Goal: Information Seeking & Learning: Learn about a topic

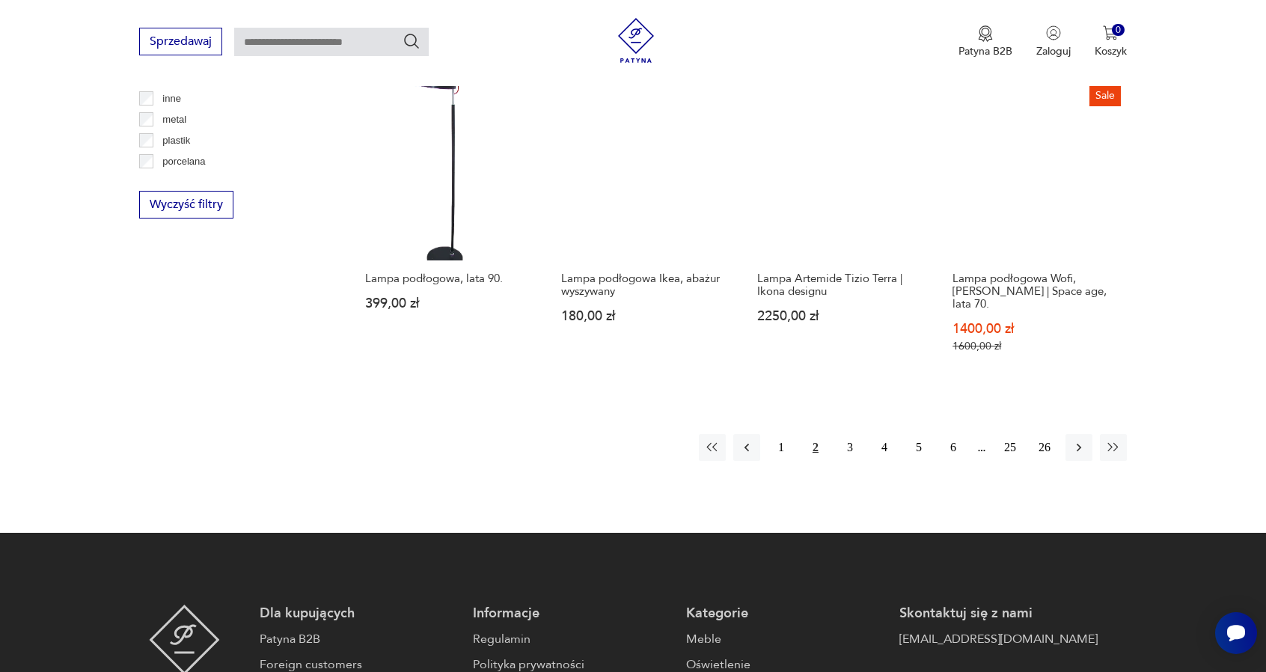
scroll to position [1550, 0]
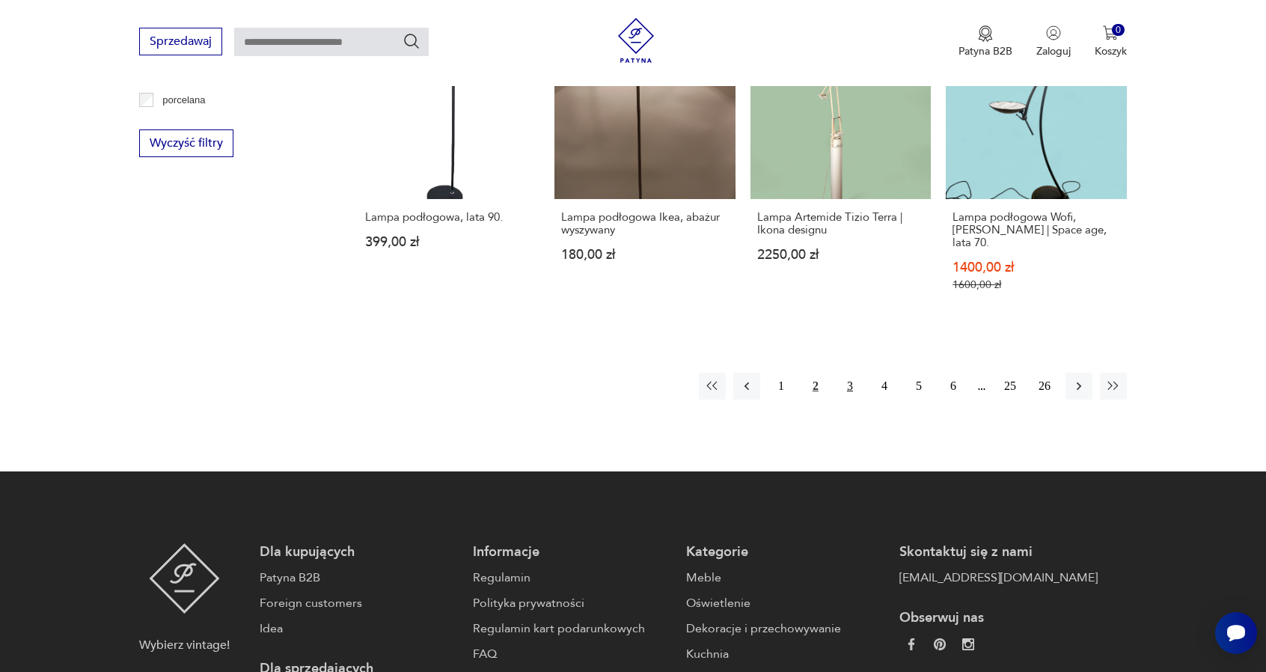
click at [849, 373] on button "3" at bounding box center [850, 386] width 27 height 27
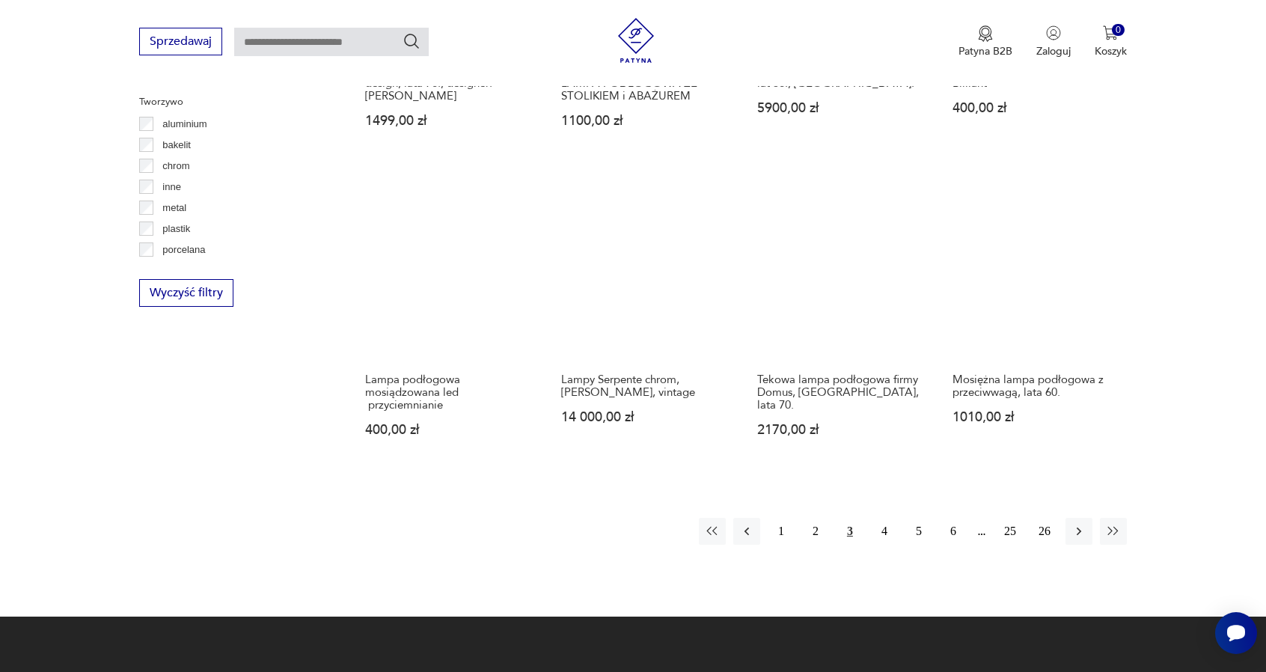
scroll to position [1475, 0]
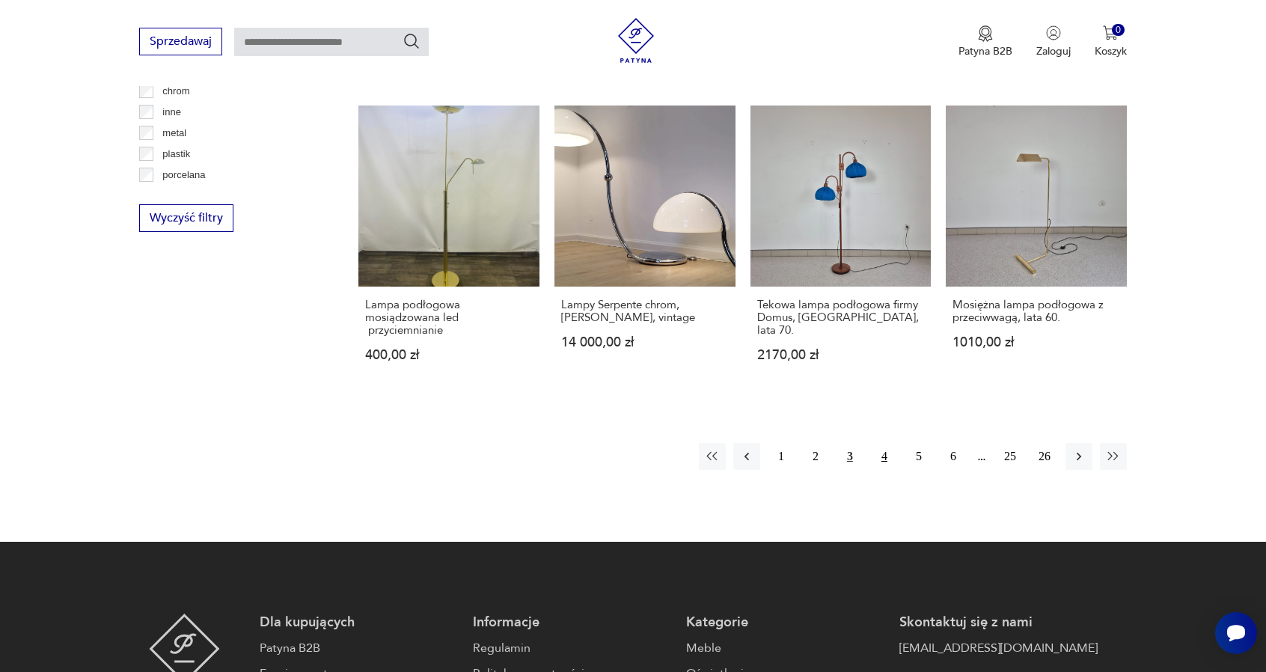
click at [885, 456] on button "4" at bounding box center [884, 456] width 27 height 27
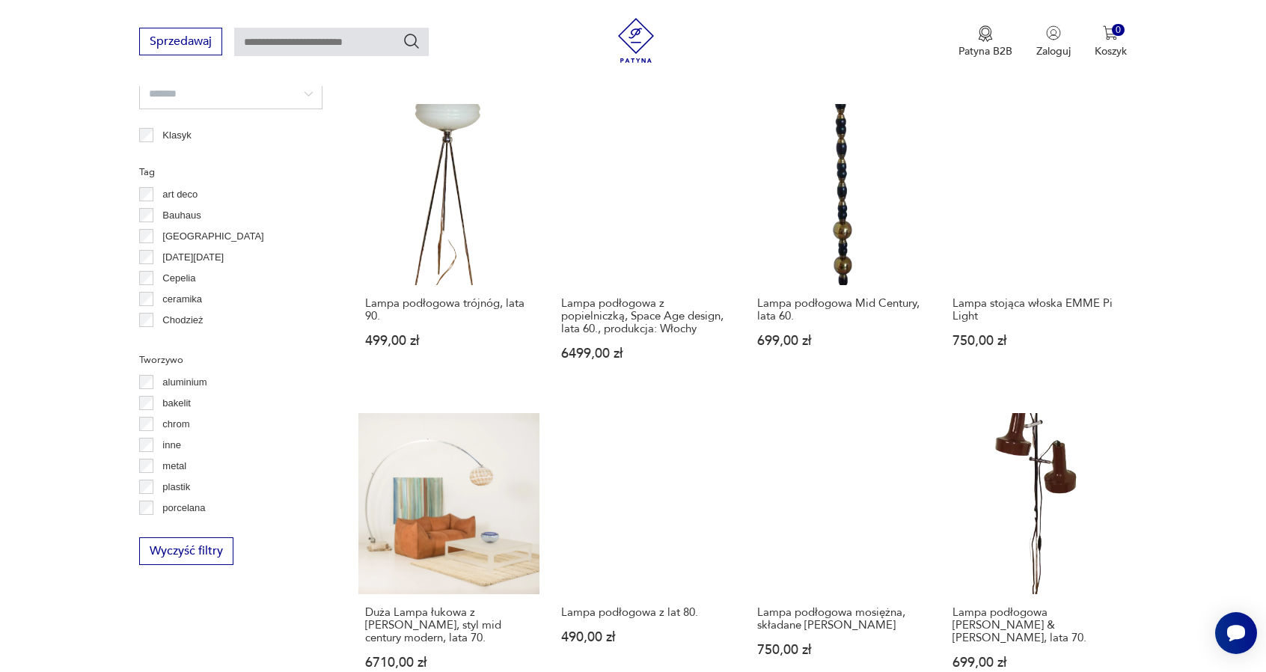
scroll to position [1325, 0]
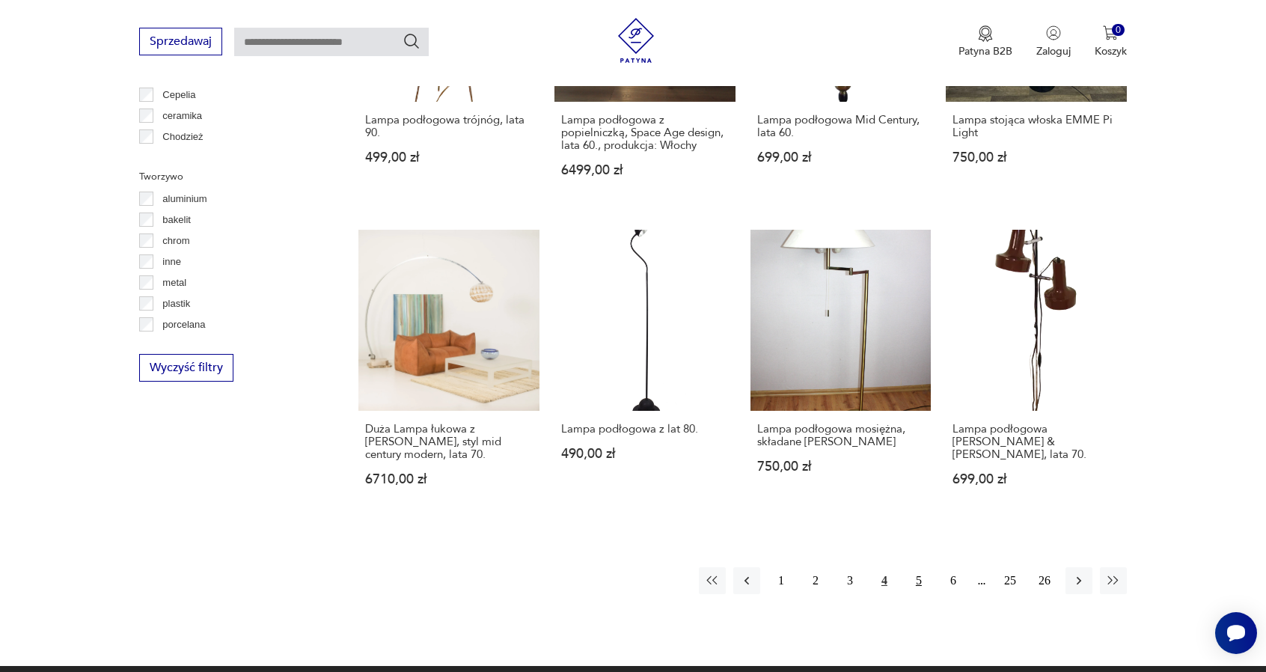
click at [925, 570] on button "5" at bounding box center [919, 580] width 27 height 27
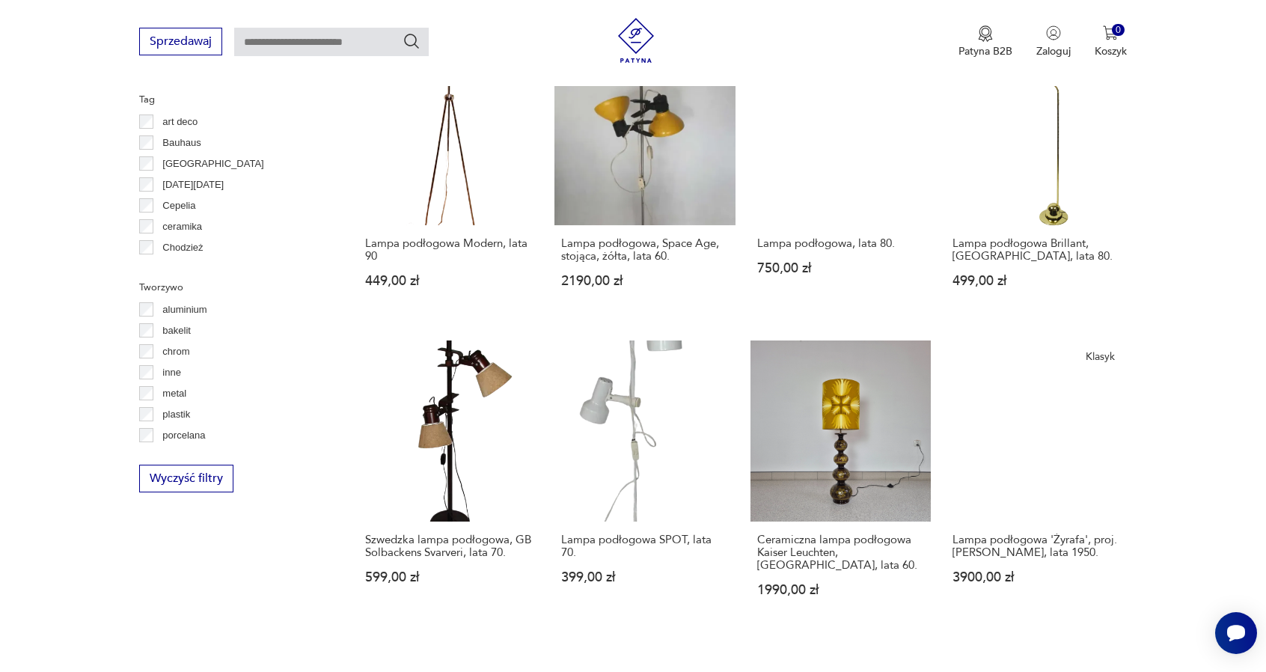
scroll to position [1400, 0]
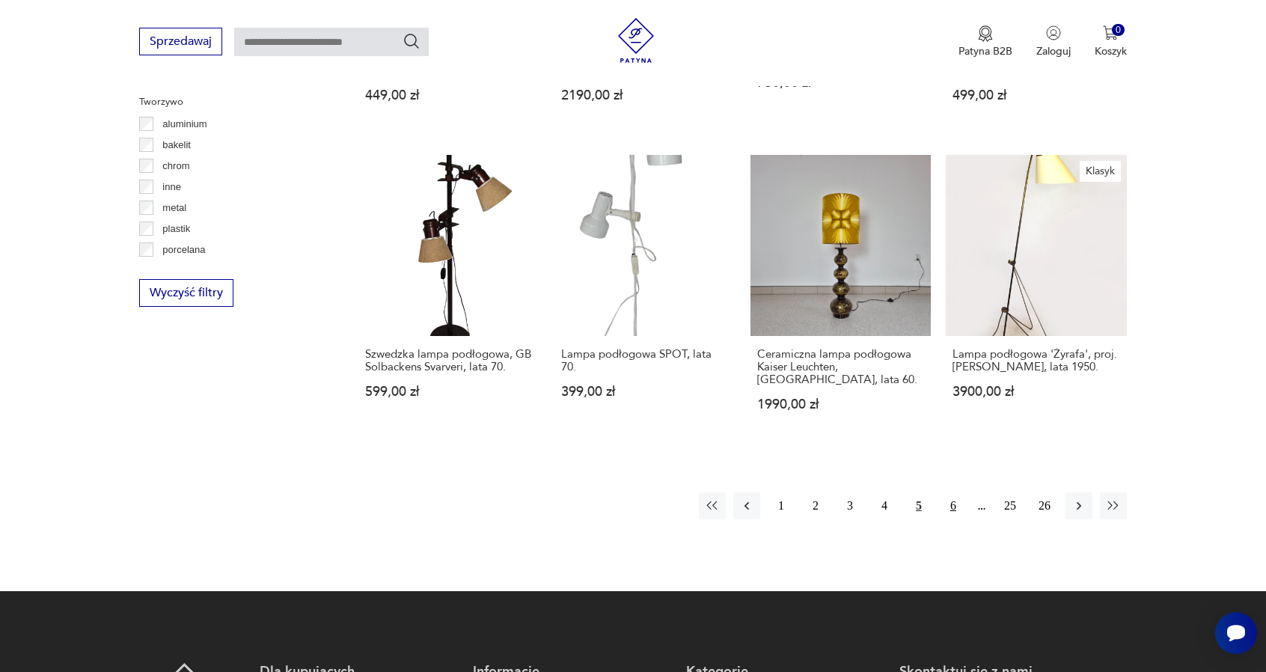
click at [957, 492] on button "6" at bounding box center [953, 505] width 27 height 27
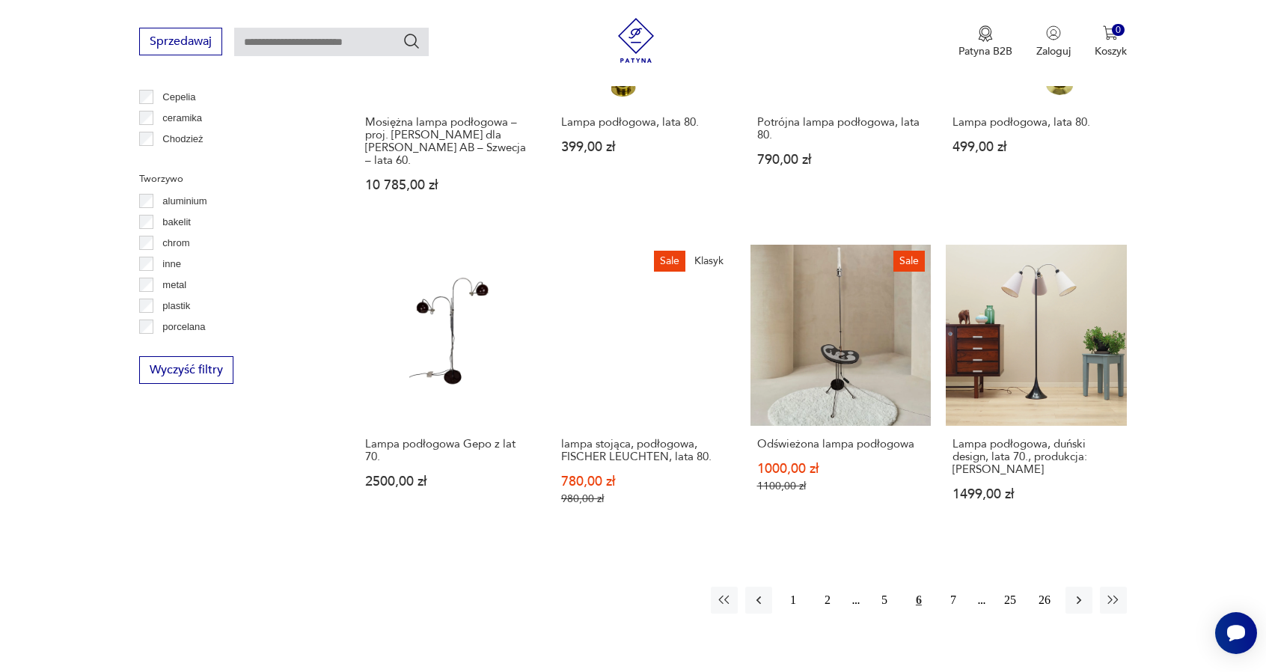
scroll to position [1325, 0]
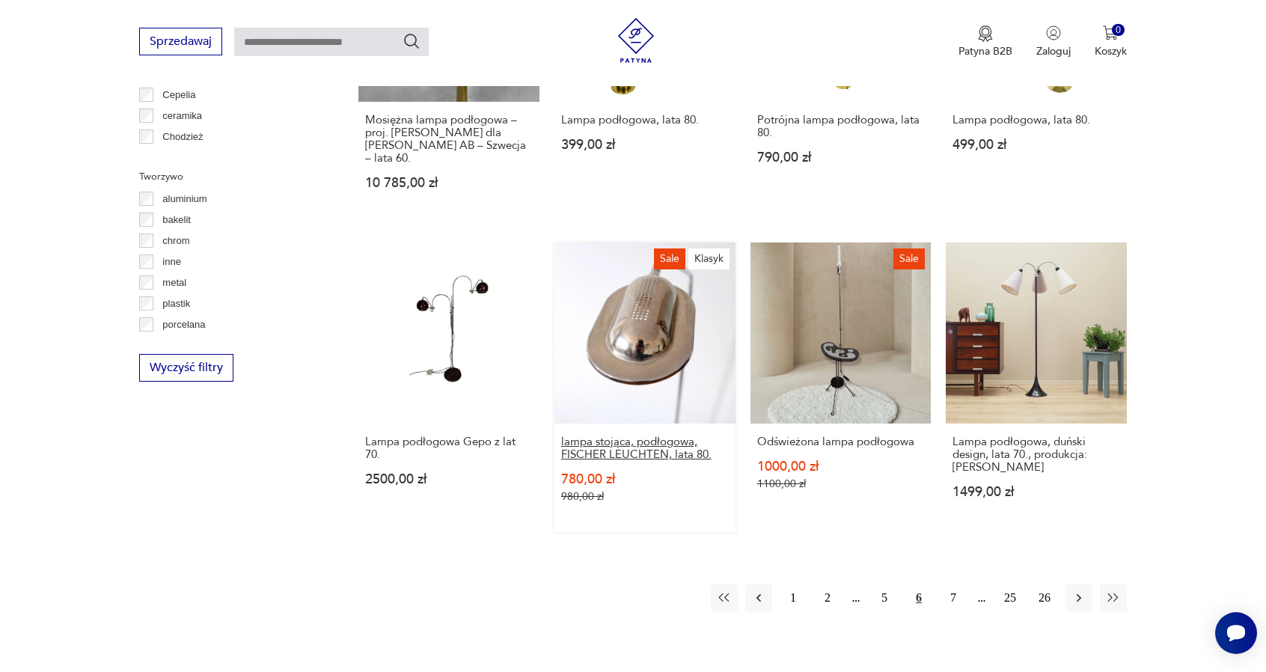
click at [663, 448] on h3 "lampa stojąca, podłogowa, FISCHER LEUCHTEN, lata 80." at bounding box center [645, 448] width 168 height 25
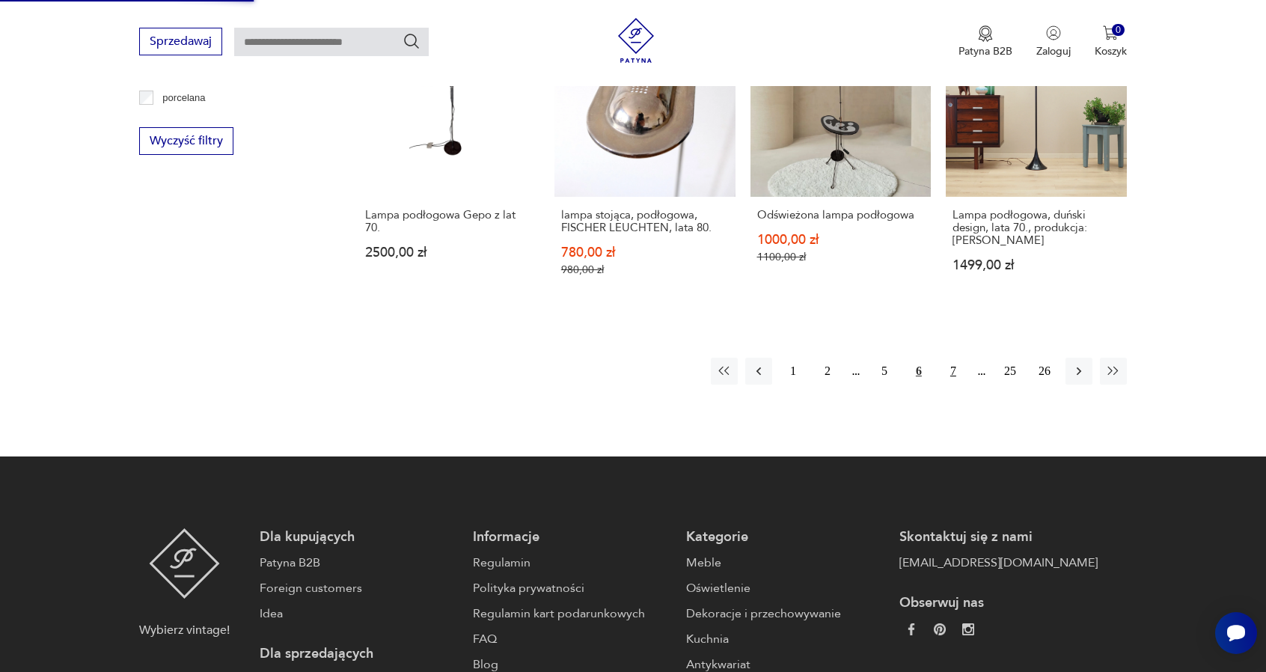
scroll to position [1549, 0]
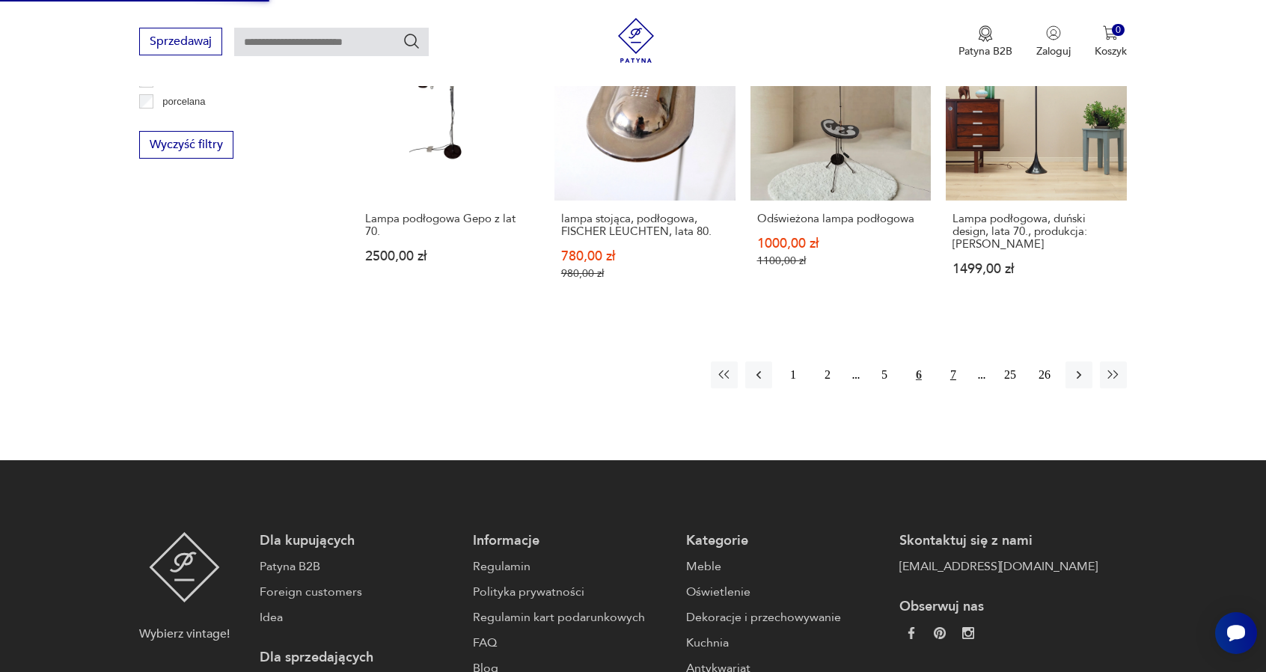
click at [947, 378] on button "7" at bounding box center [953, 374] width 27 height 27
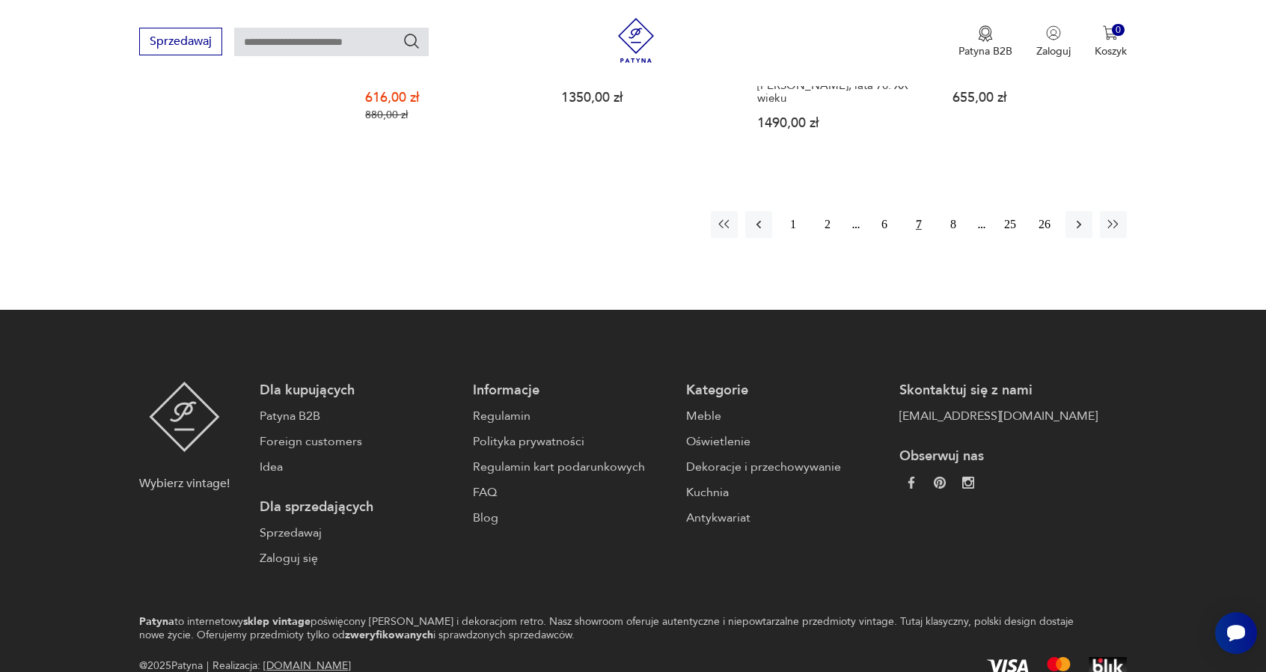
scroll to position [1756, 0]
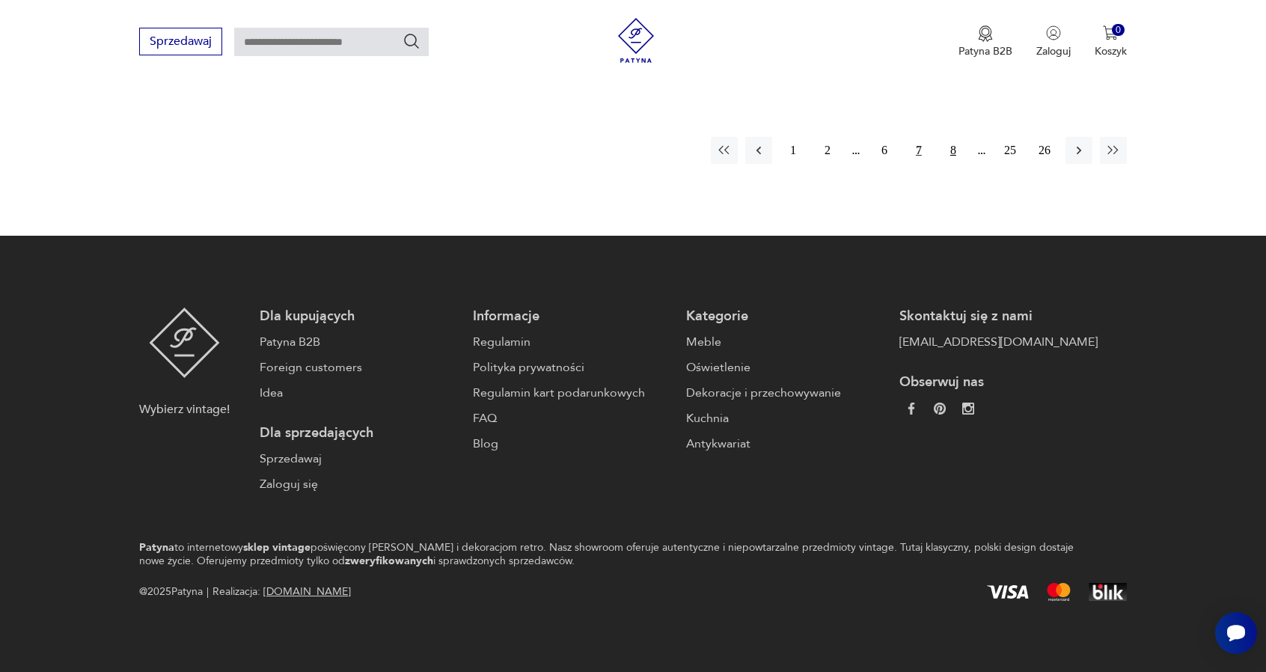
click at [947, 150] on button "8" at bounding box center [953, 150] width 27 height 27
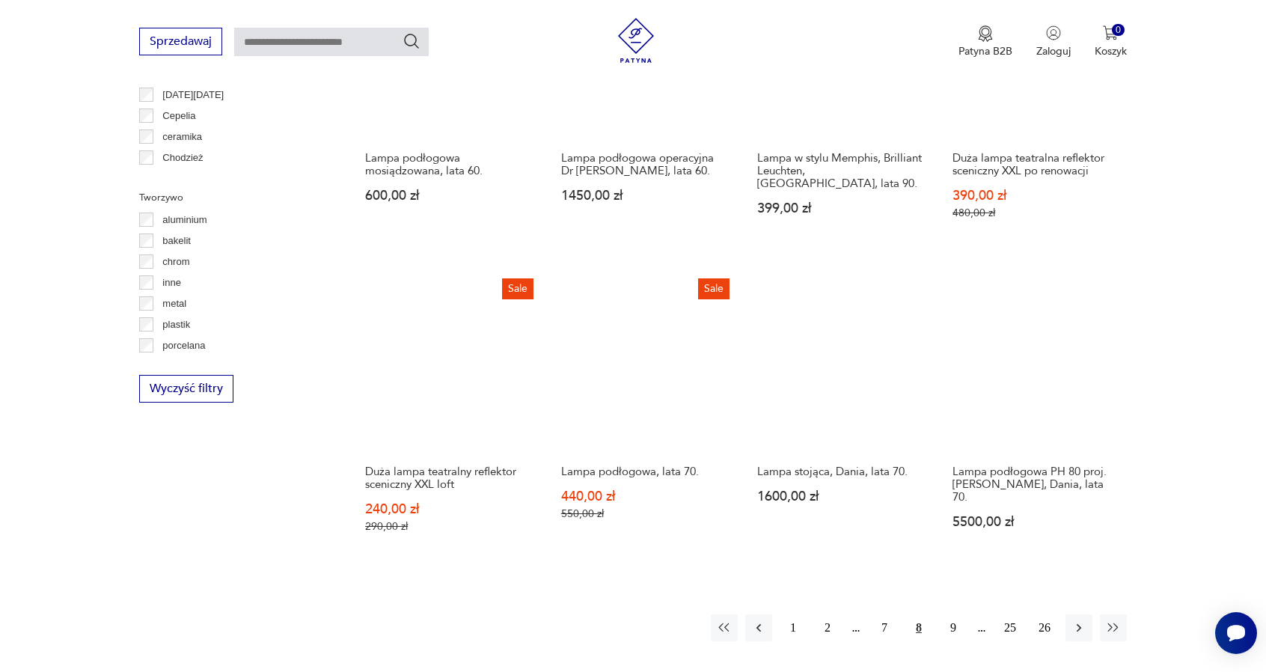
scroll to position [1325, 0]
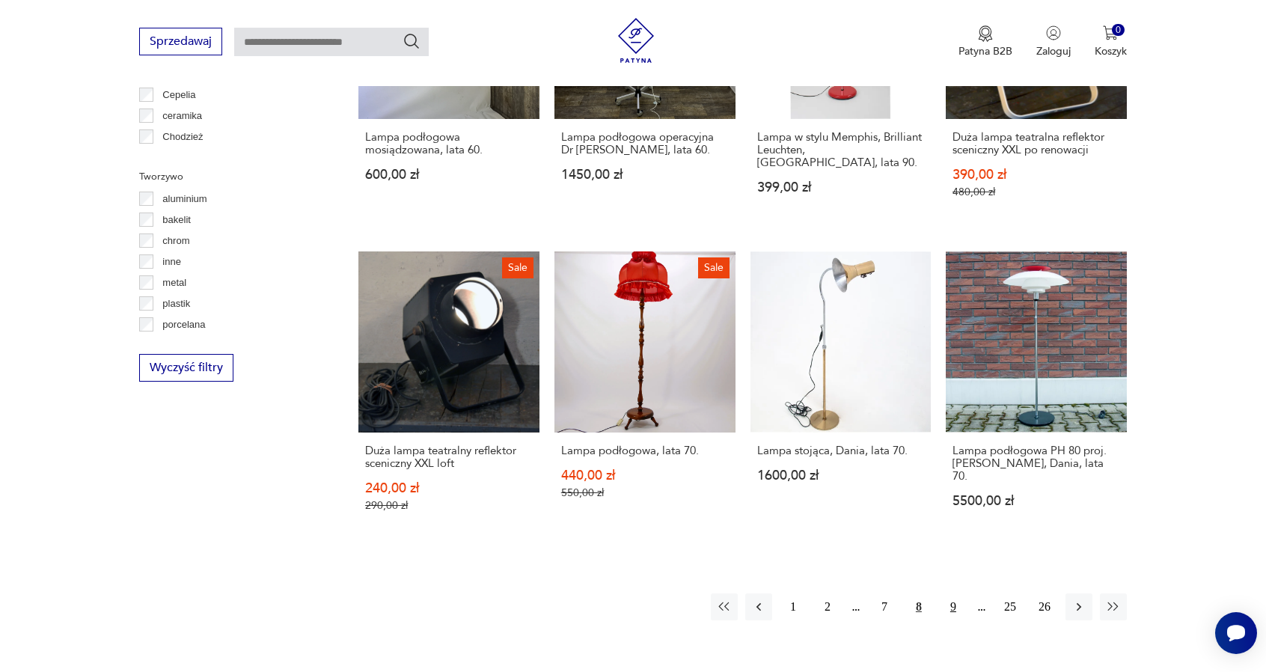
click at [946, 594] on button "9" at bounding box center [953, 607] width 27 height 27
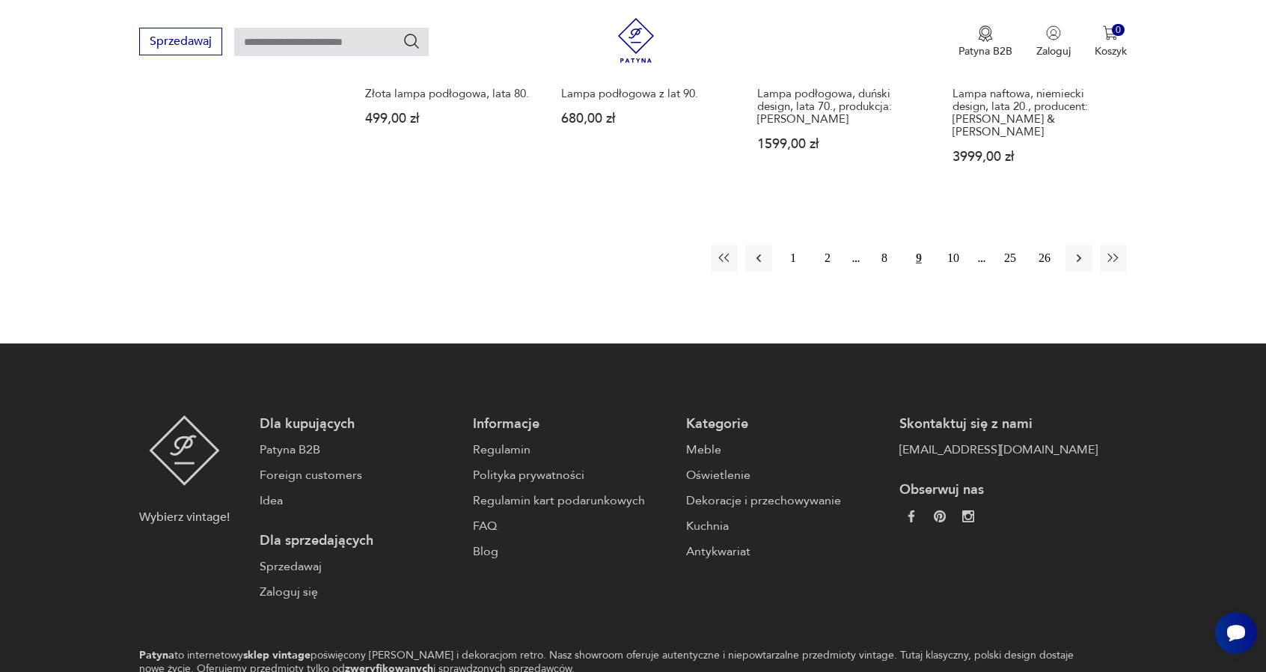
scroll to position [1700, 0]
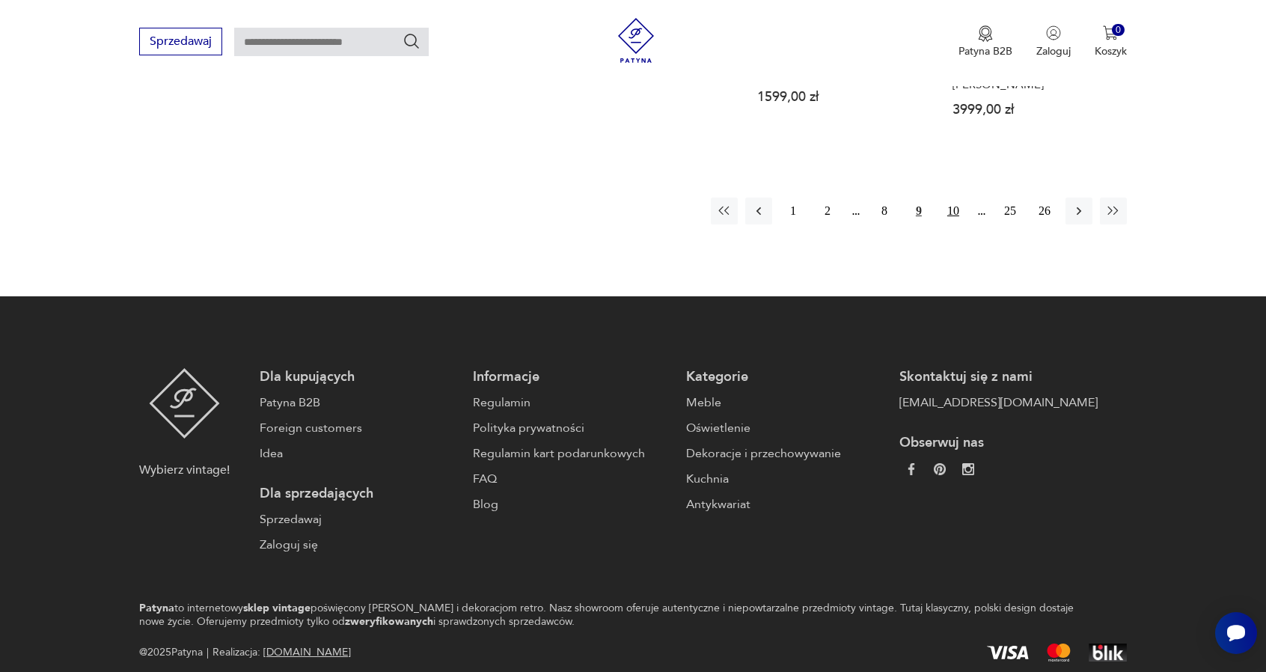
click at [955, 198] on button "10" at bounding box center [953, 211] width 27 height 27
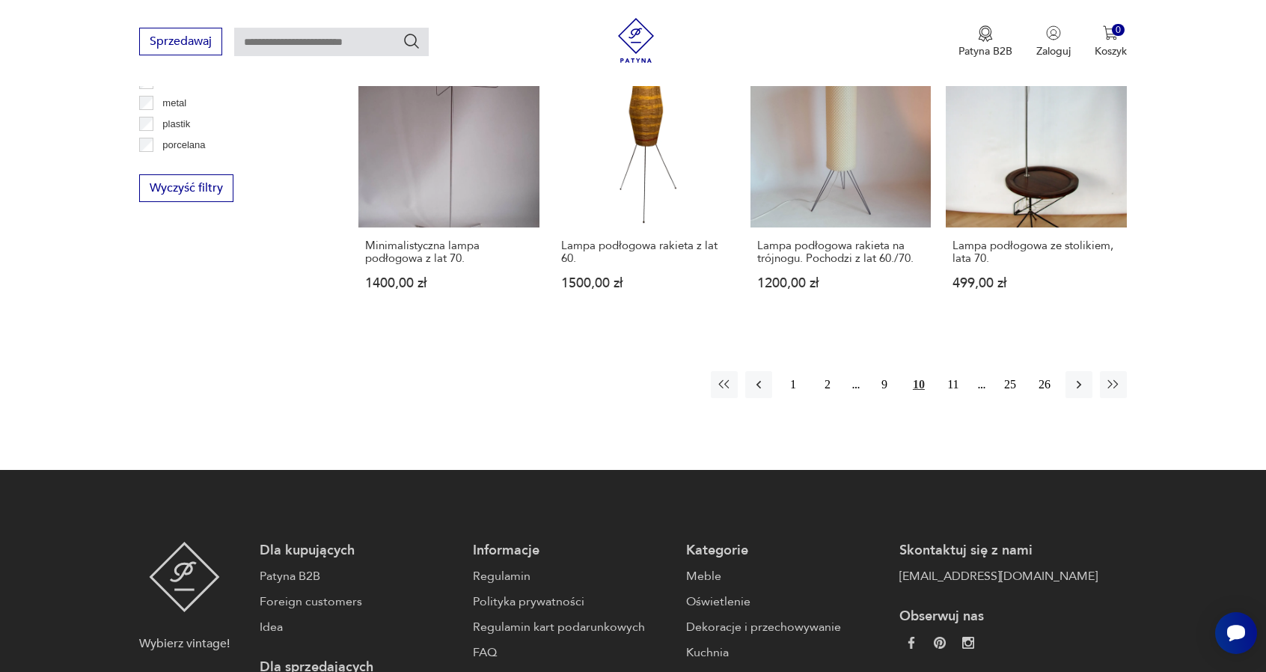
scroll to position [1550, 0]
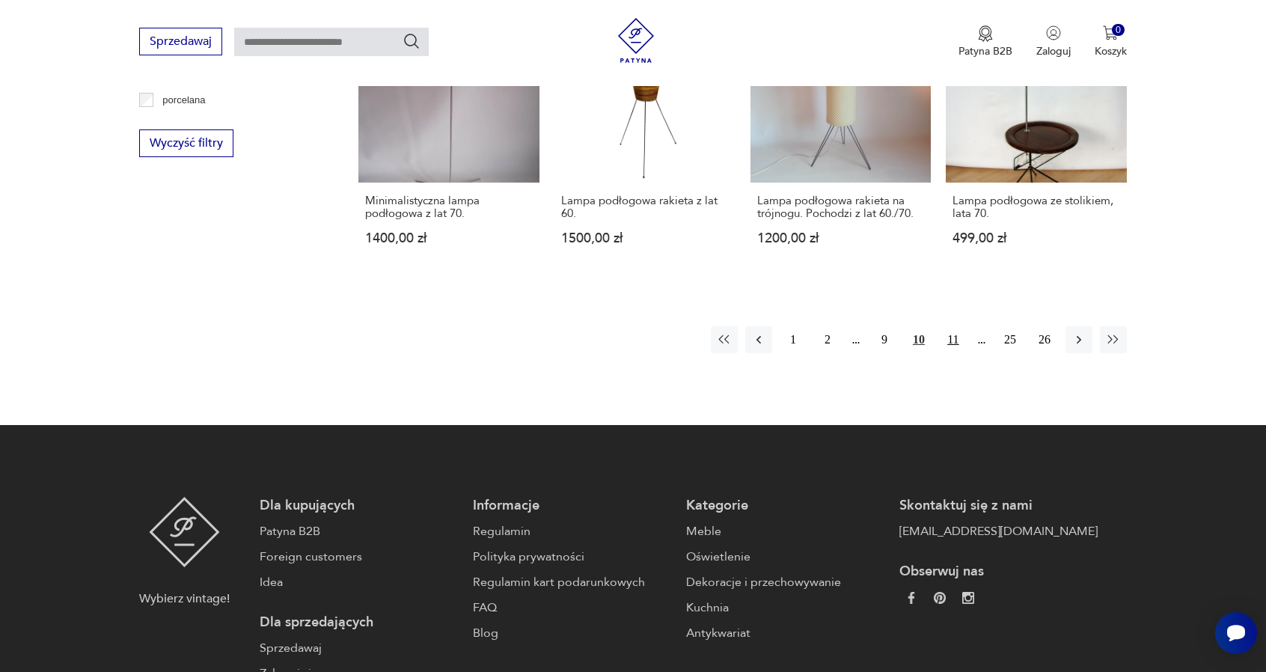
click at [952, 339] on button "11" at bounding box center [953, 339] width 27 height 27
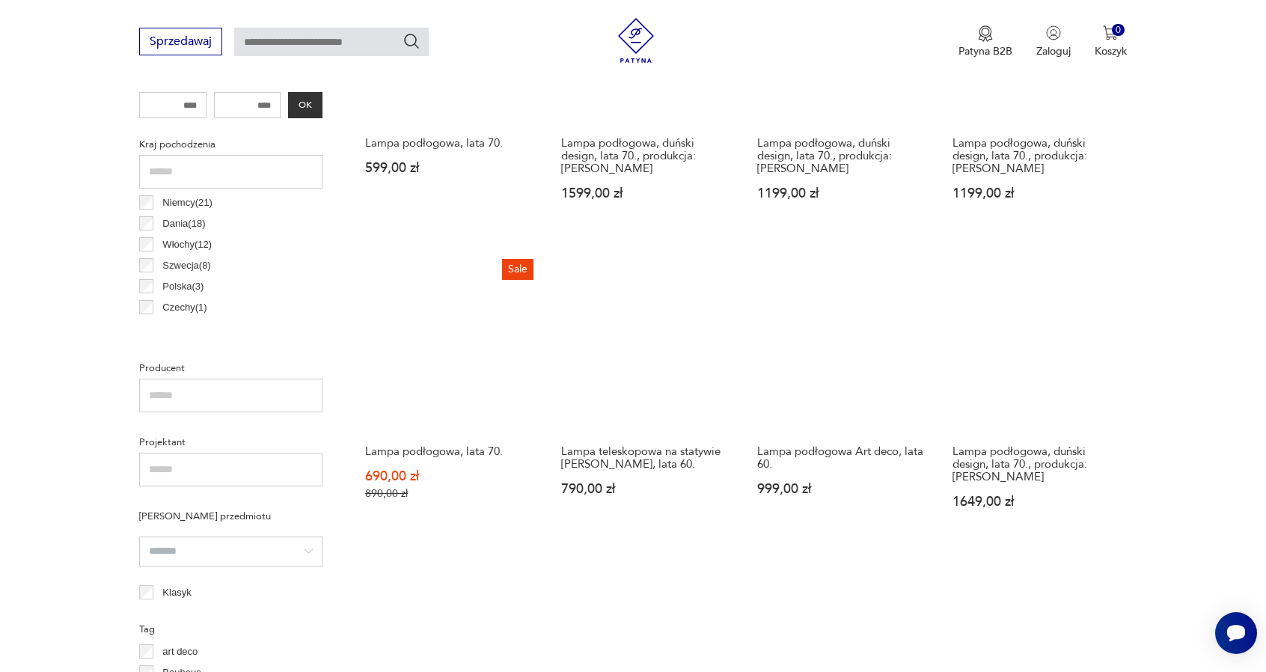
scroll to position [727, 0]
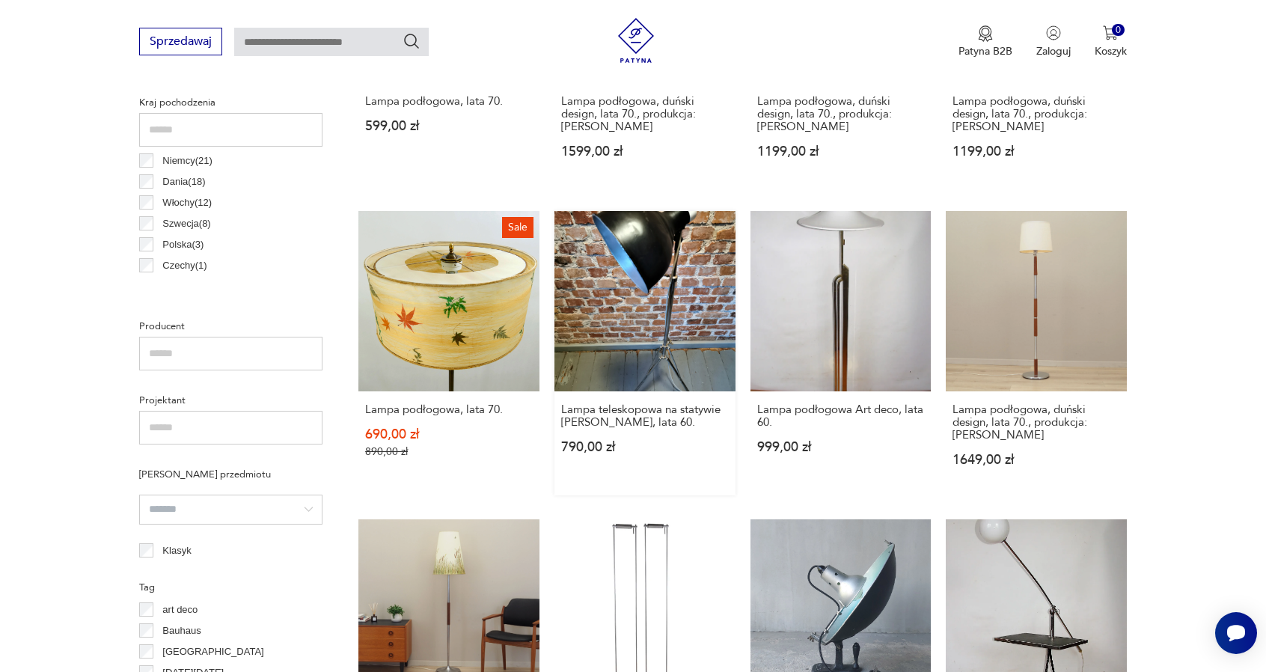
click at [649, 296] on link "Lampa teleskopowa na statywie Schiansky, lata 60. 790,00 zł" at bounding box center [645, 353] width 181 height 285
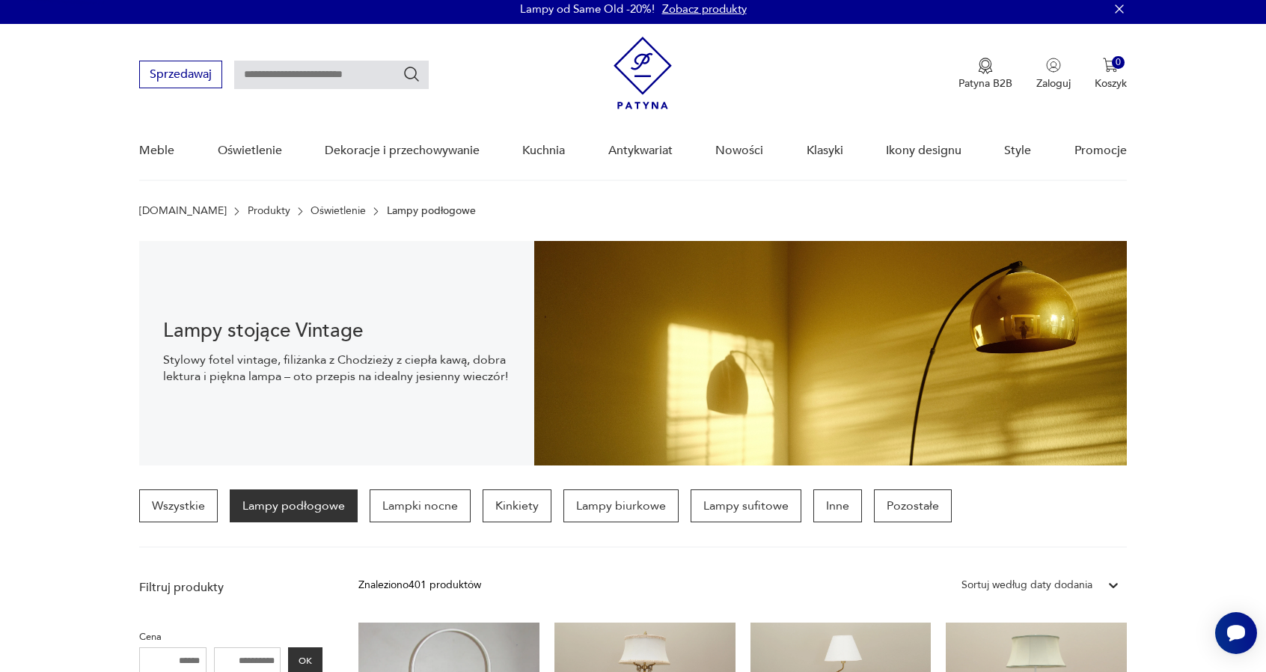
scroll to position [0, 0]
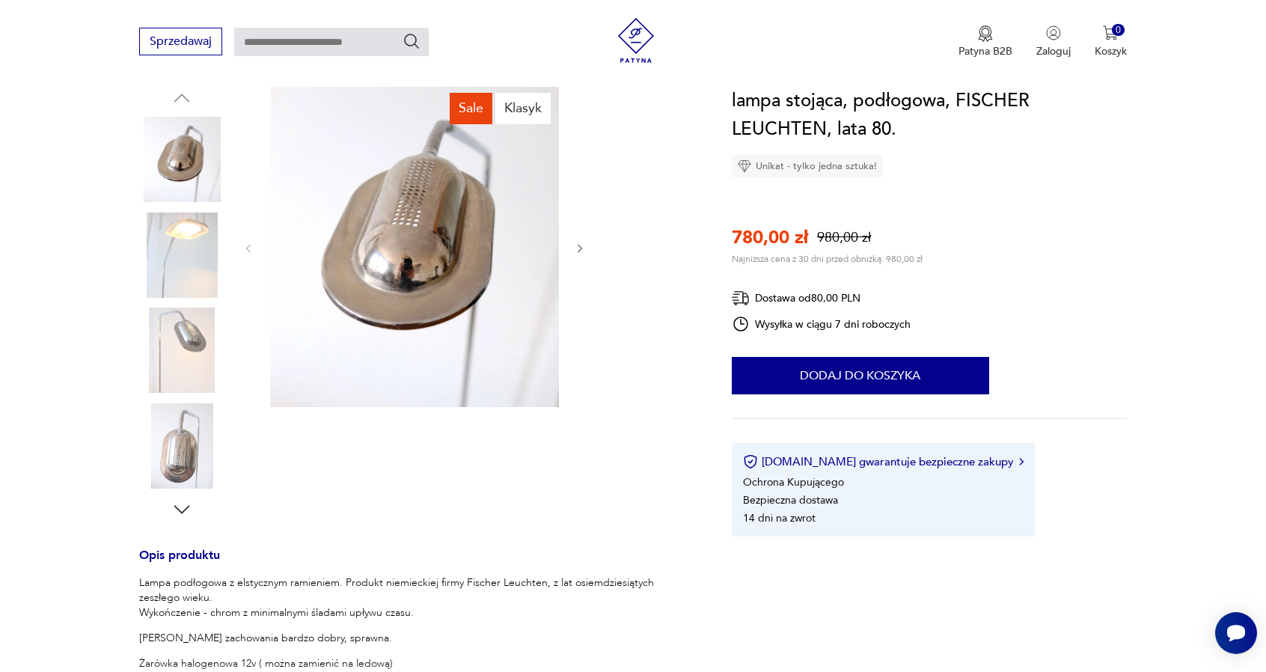
scroll to position [150, 0]
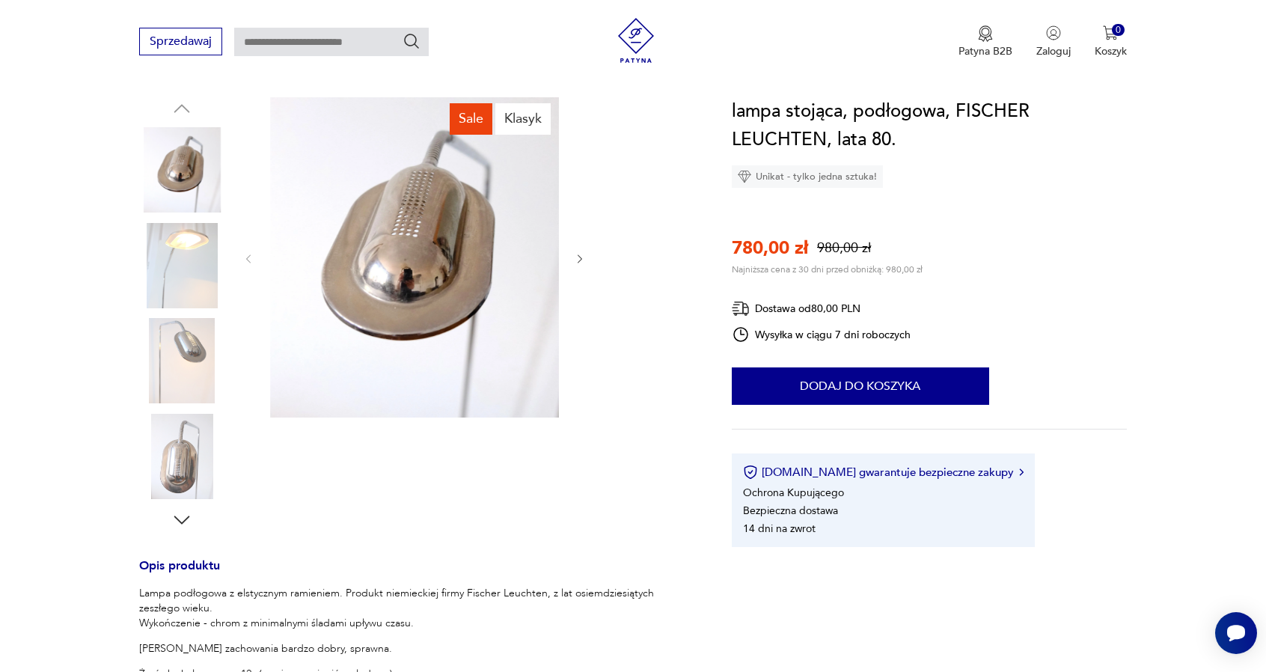
click at [178, 249] on img at bounding box center [181, 265] width 85 height 85
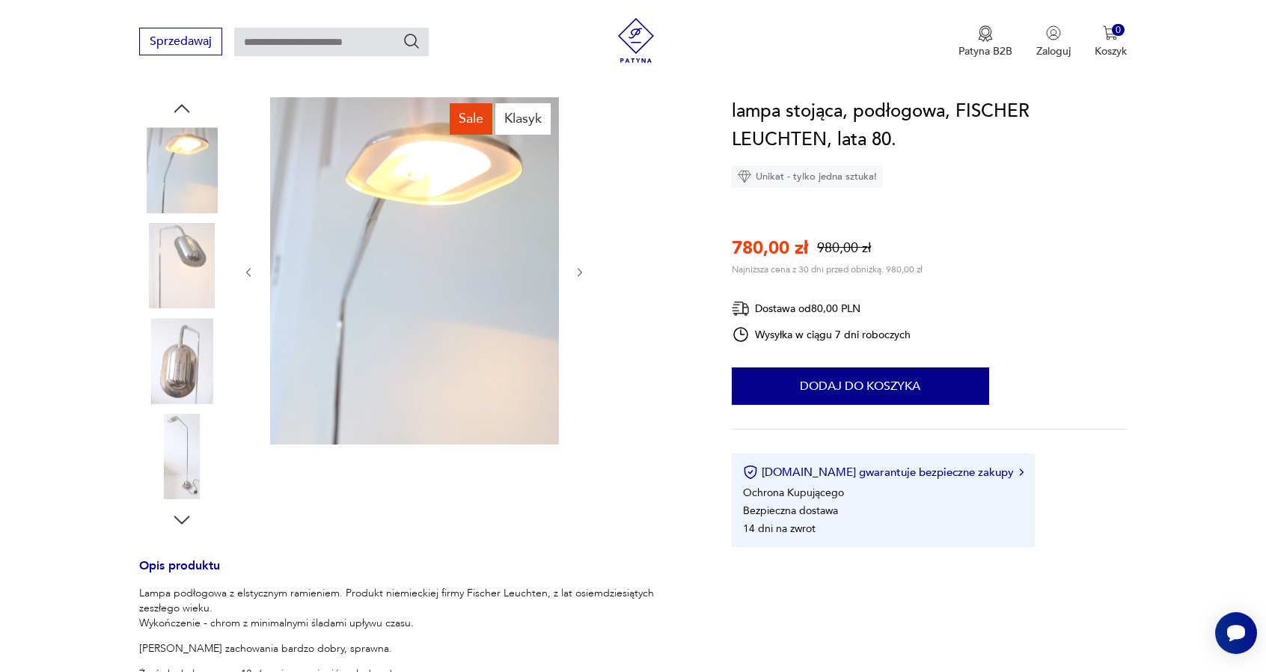
click at [187, 293] on img at bounding box center [181, 265] width 85 height 85
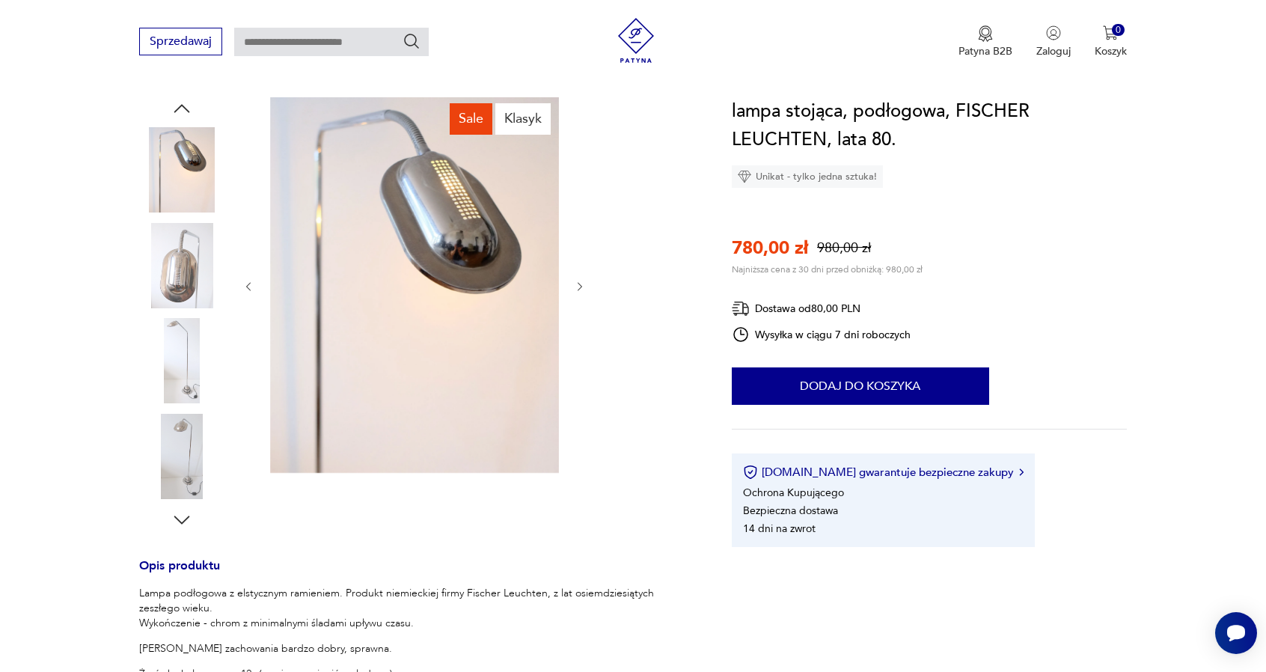
click at [172, 351] on img at bounding box center [181, 360] width 85 height 85
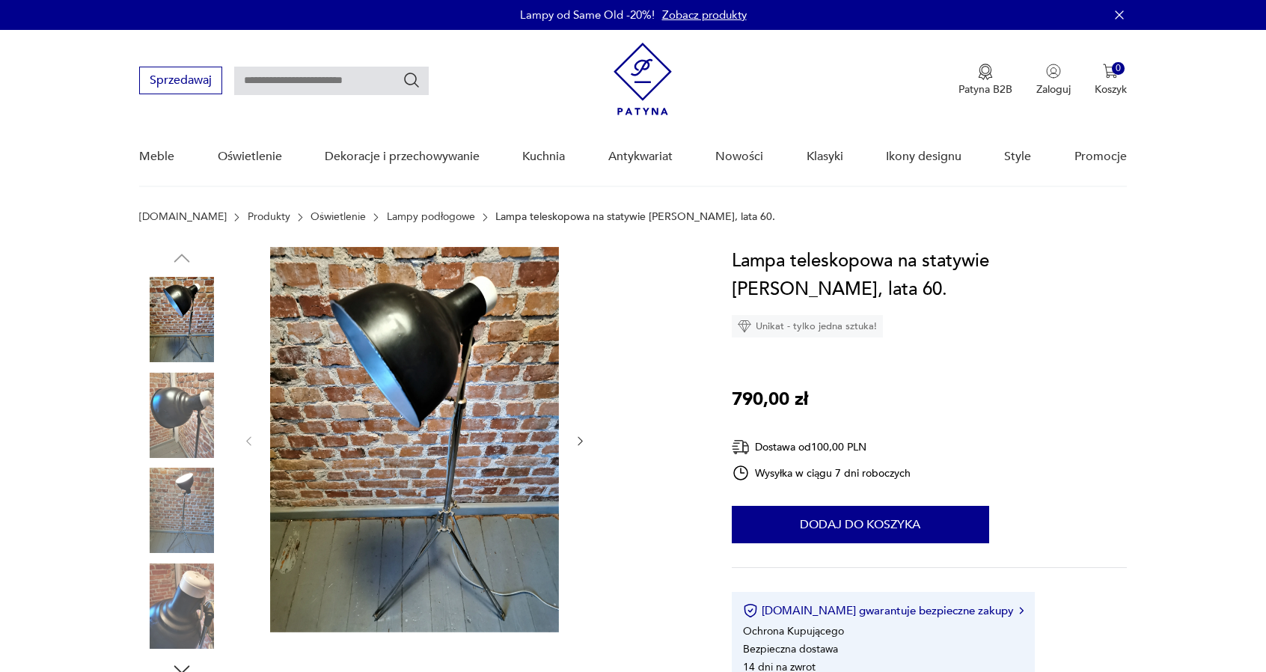
click at [455, 396] on img at bounding box center [414, 439] width 289 height 385
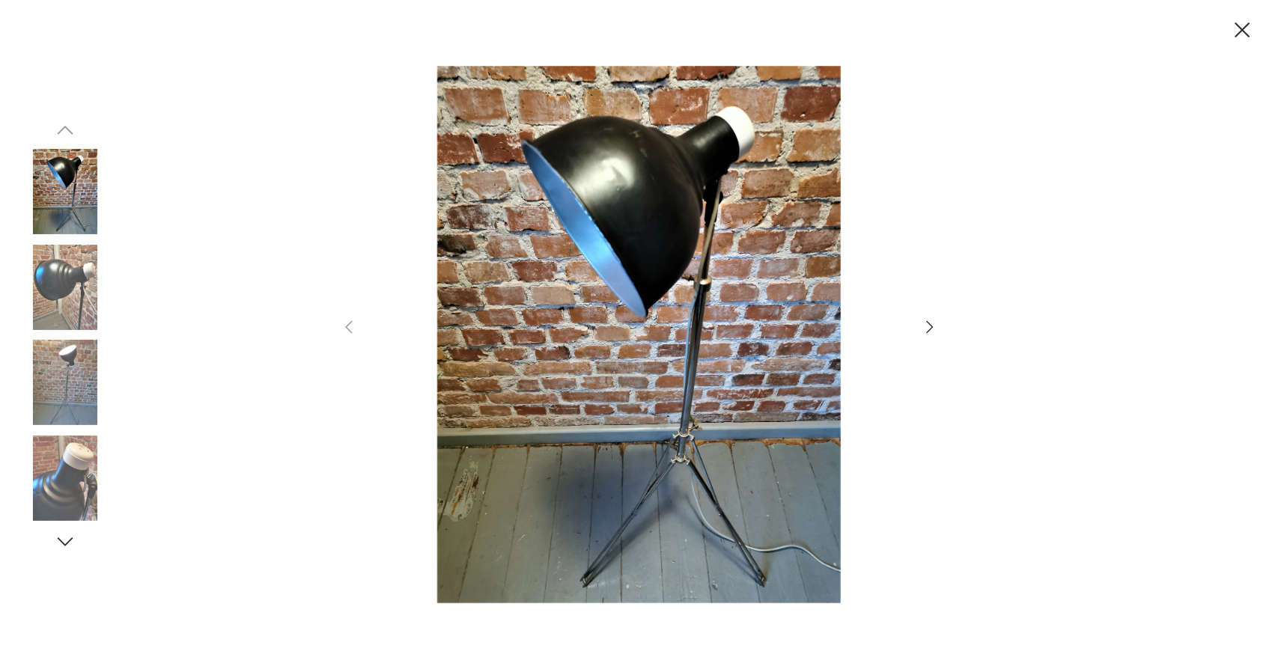
click at [929, 323] on icon "button" at bounding box center [930, 327] width 18 height 18
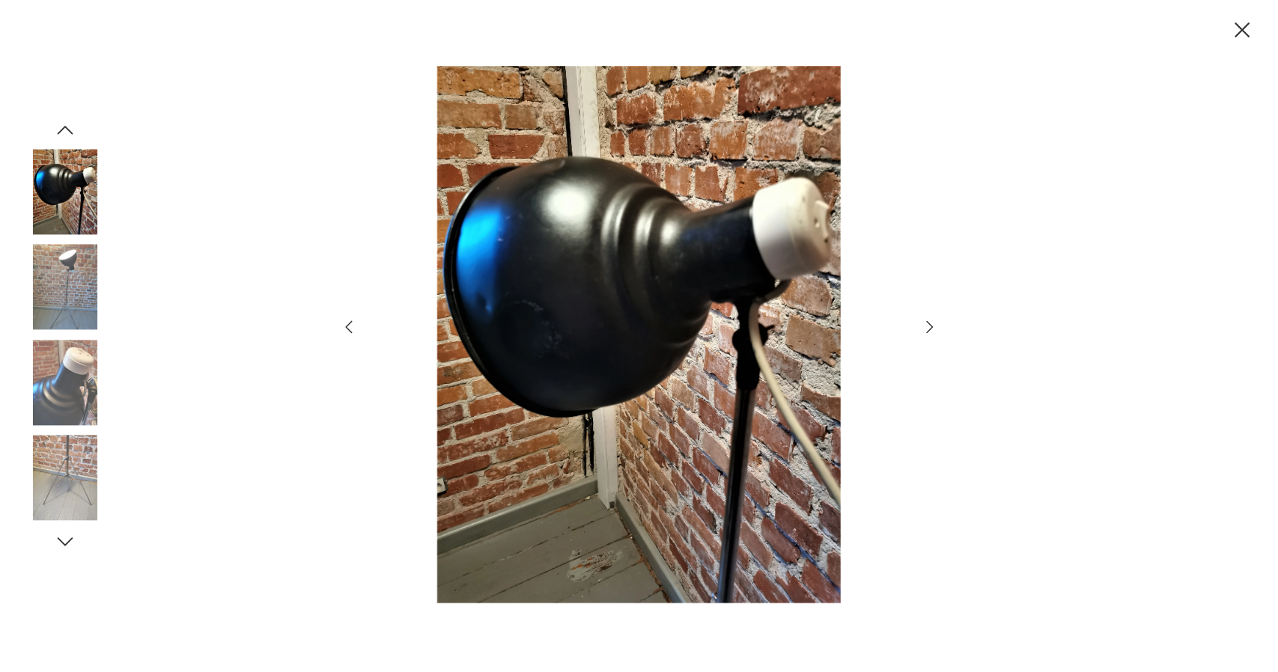
click at [921, 330] on icon "button" at bounding box center [930, 327] width 18 height 18
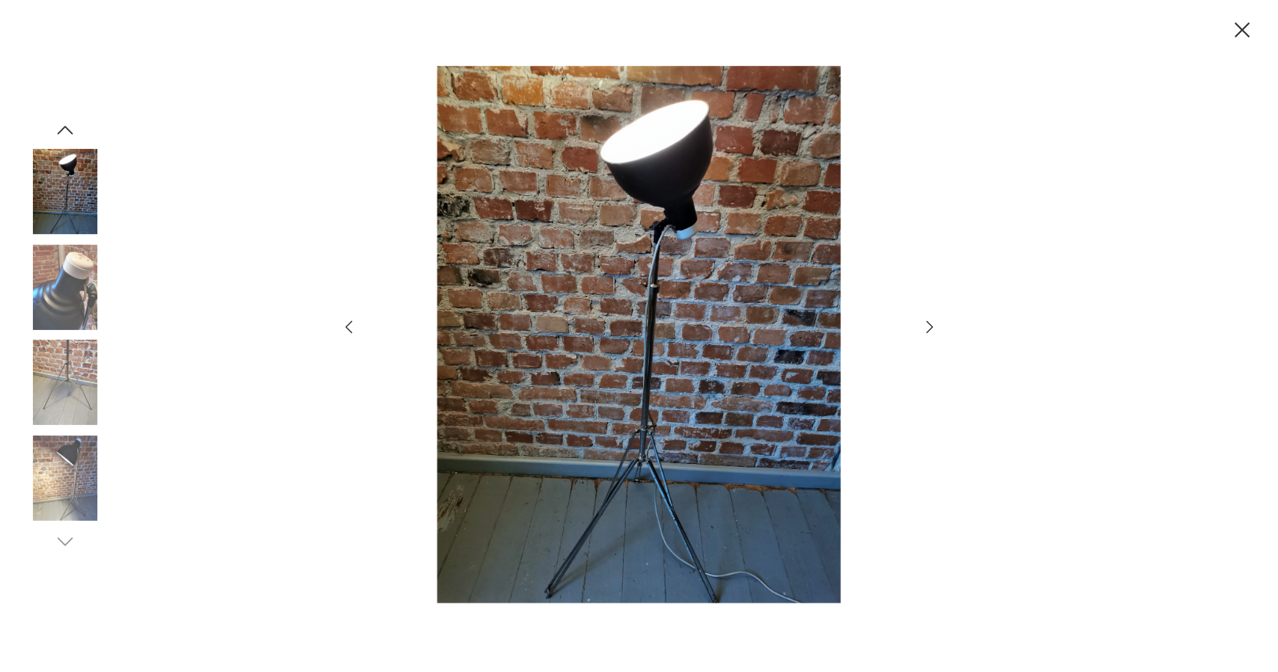
click at [927, 331] on icon "button" at bounding box center [930, 327] width 18 height 18
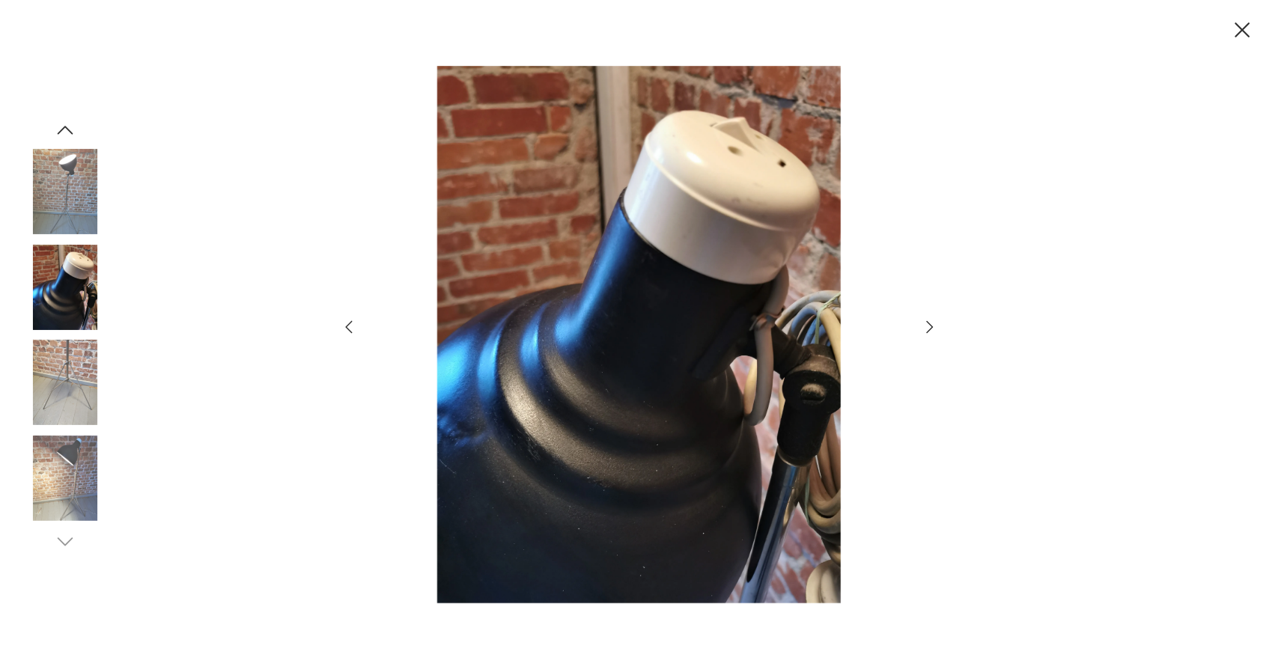
click at [927, 332] on icon "button" at bounding box center [929, 327] width 7 height 12
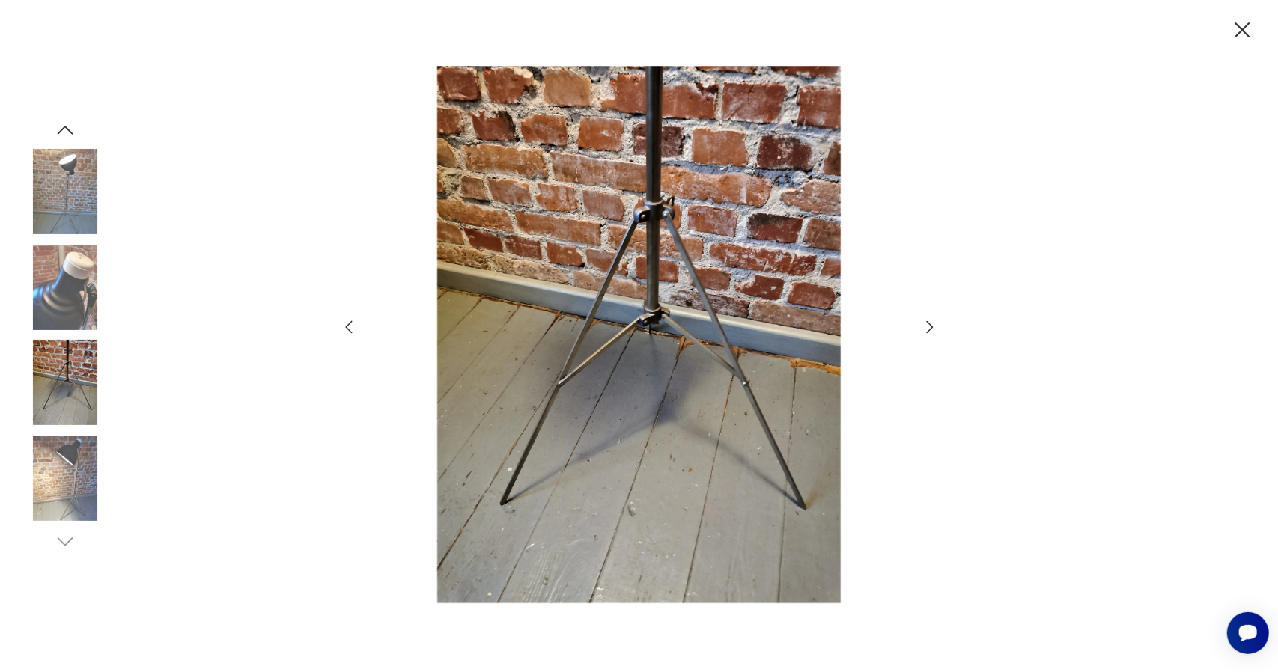
click at [927, 328] on icon "button" at bounding box center [930, 327] width 18 height 18
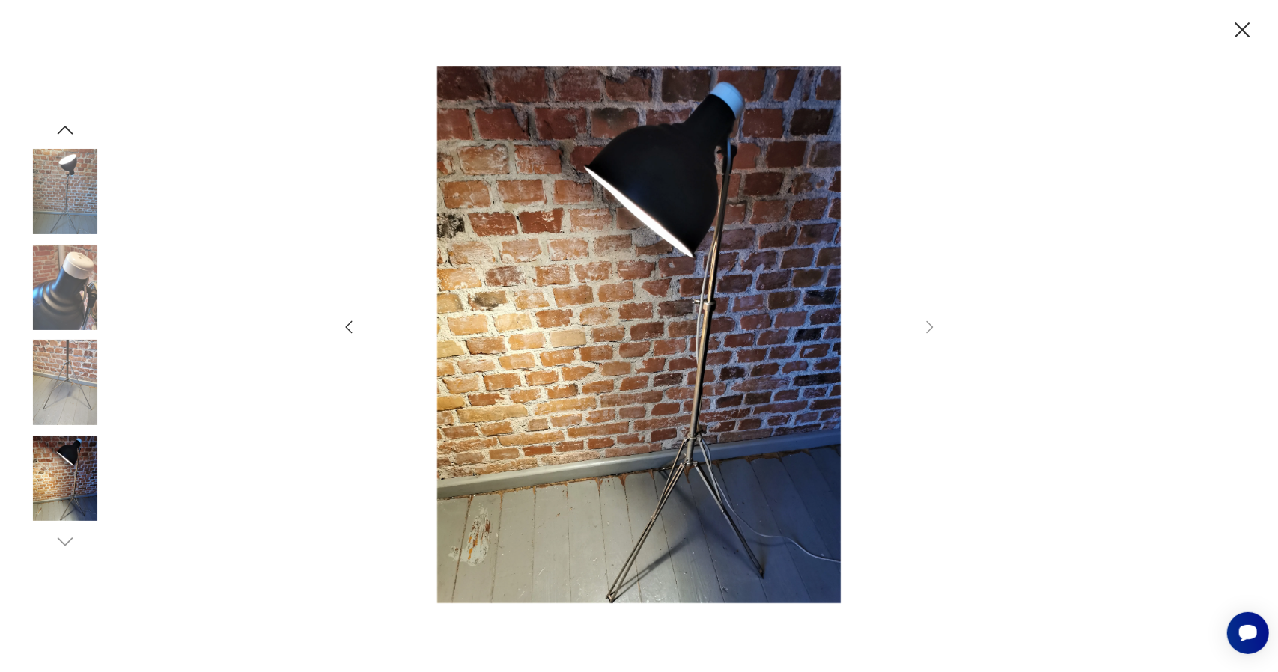
click at [344, 330] on icon "button" at bounding box center [349, 327] width 18 height 18
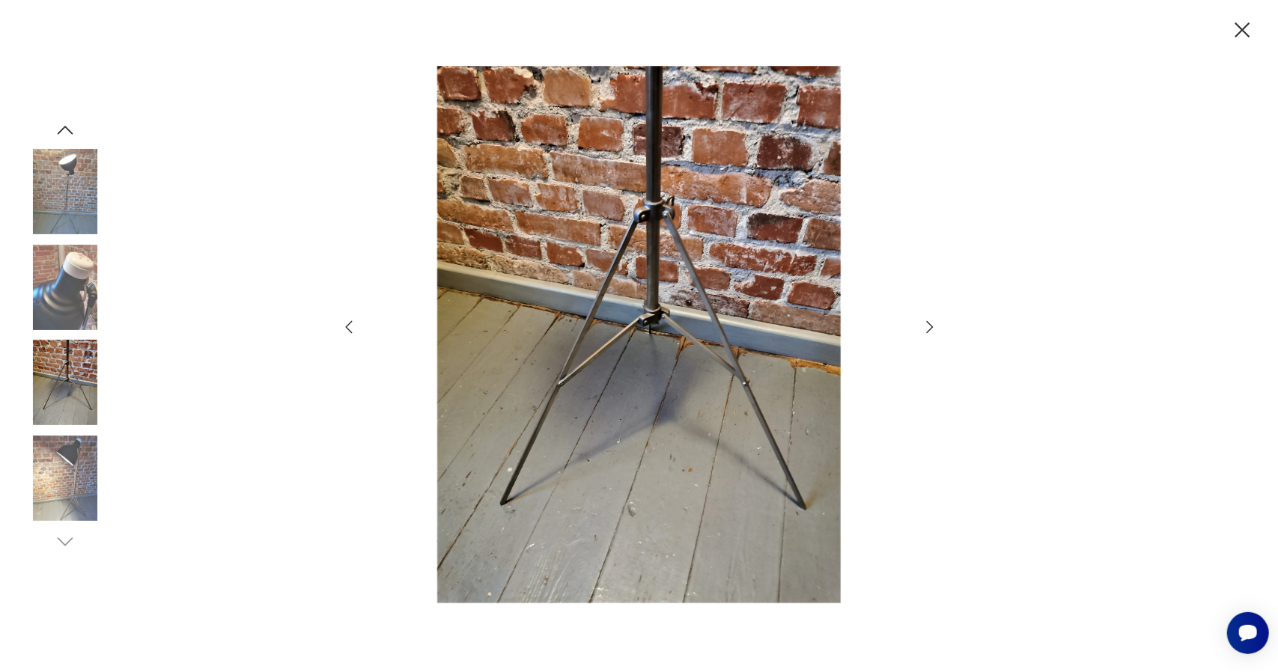
click at [344, 330] on icon "button" at bounding box center [349, 327] width 18 height 18
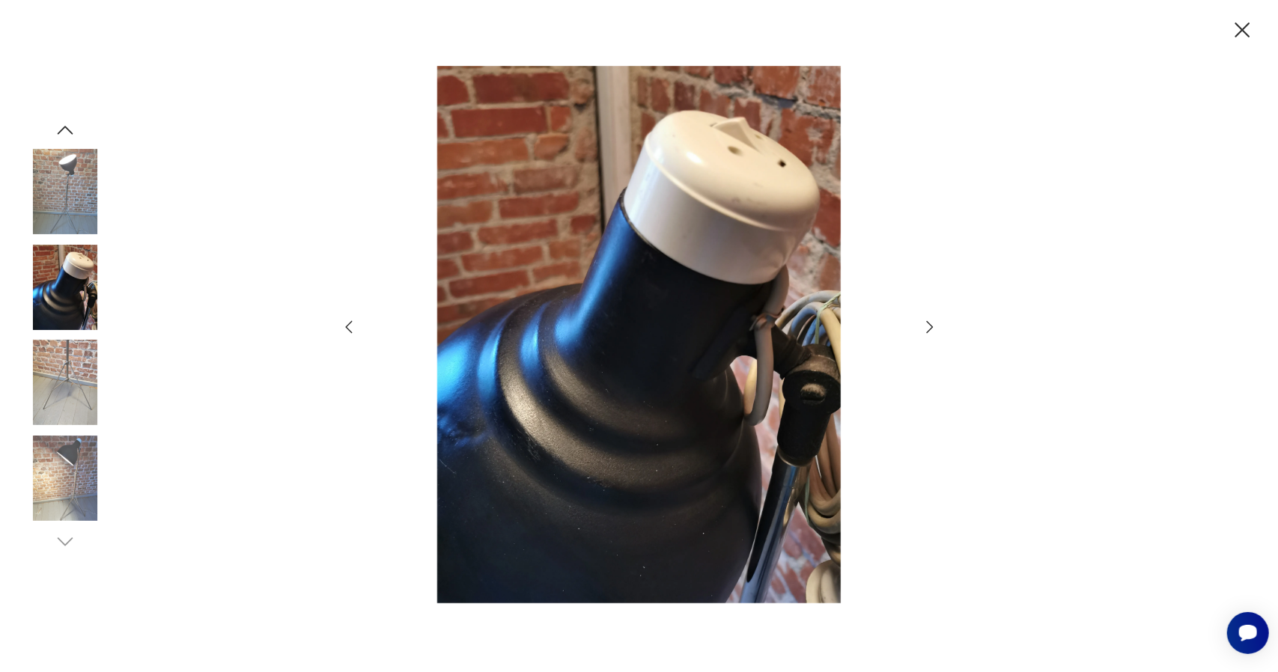
click at [344, 330] on icon "button" at bounding box center [349, 327] width 18 height 18
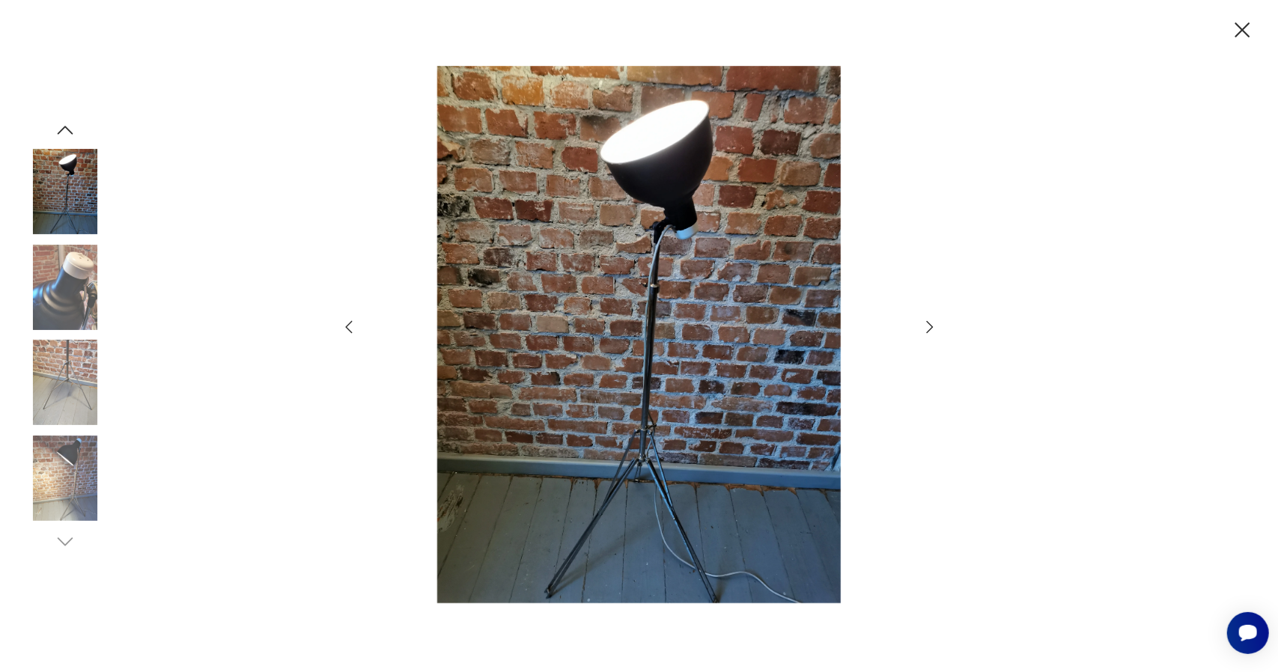
click at [78, 462] on img at bounding box center [64, 478] width 85 height 85
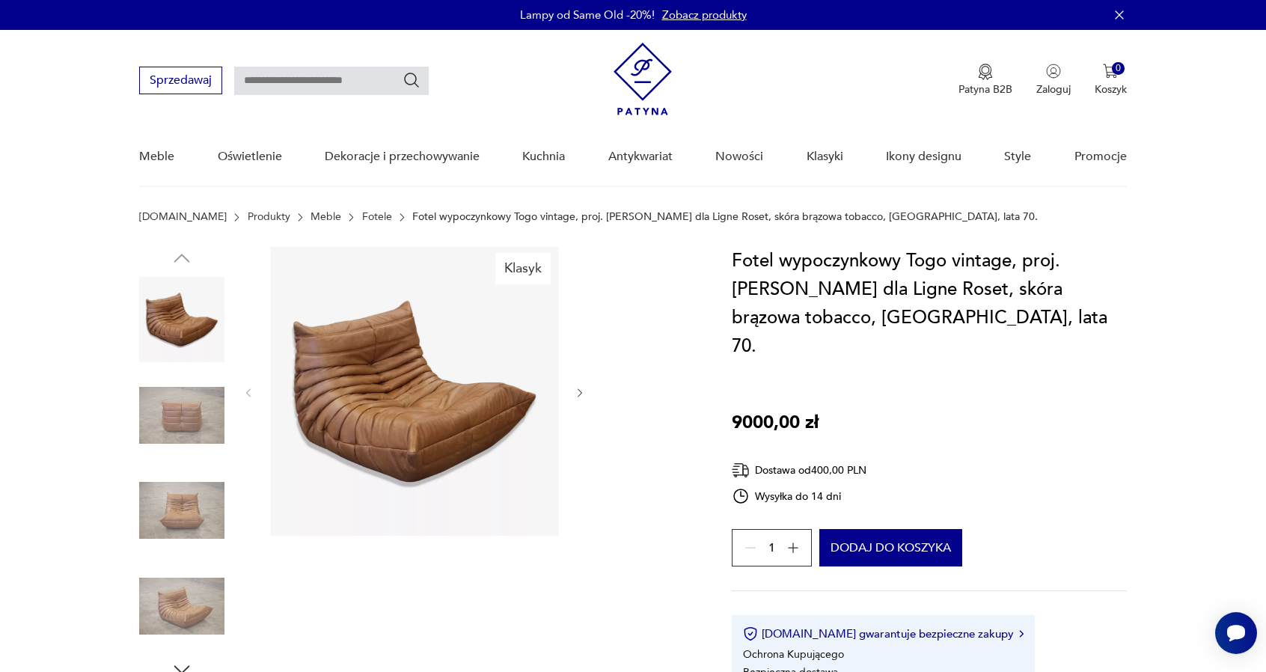
click at [413, 364] on img at bounding box center [414, 391] width 289 height 289
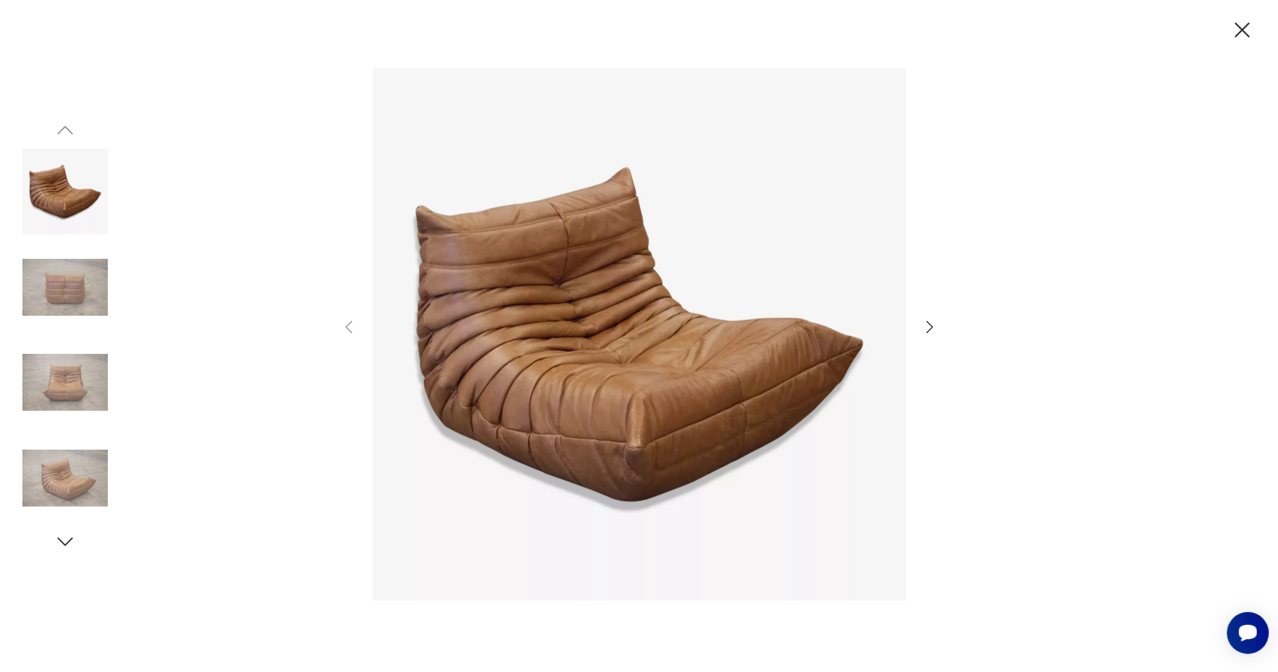
click at [929, 332] on icon "button" at bounding box center [930, 327] width 18 height 18
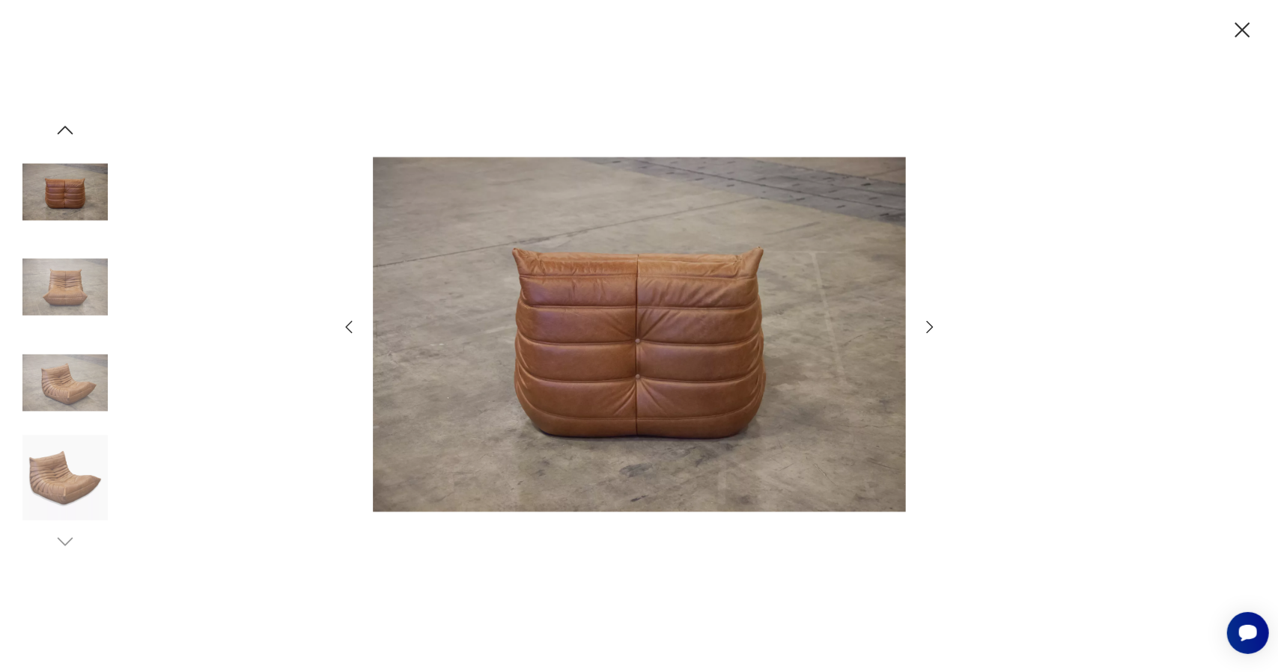
click at [929, 332] on icon "button" at bounding box center [930, 327] width 18 height 18
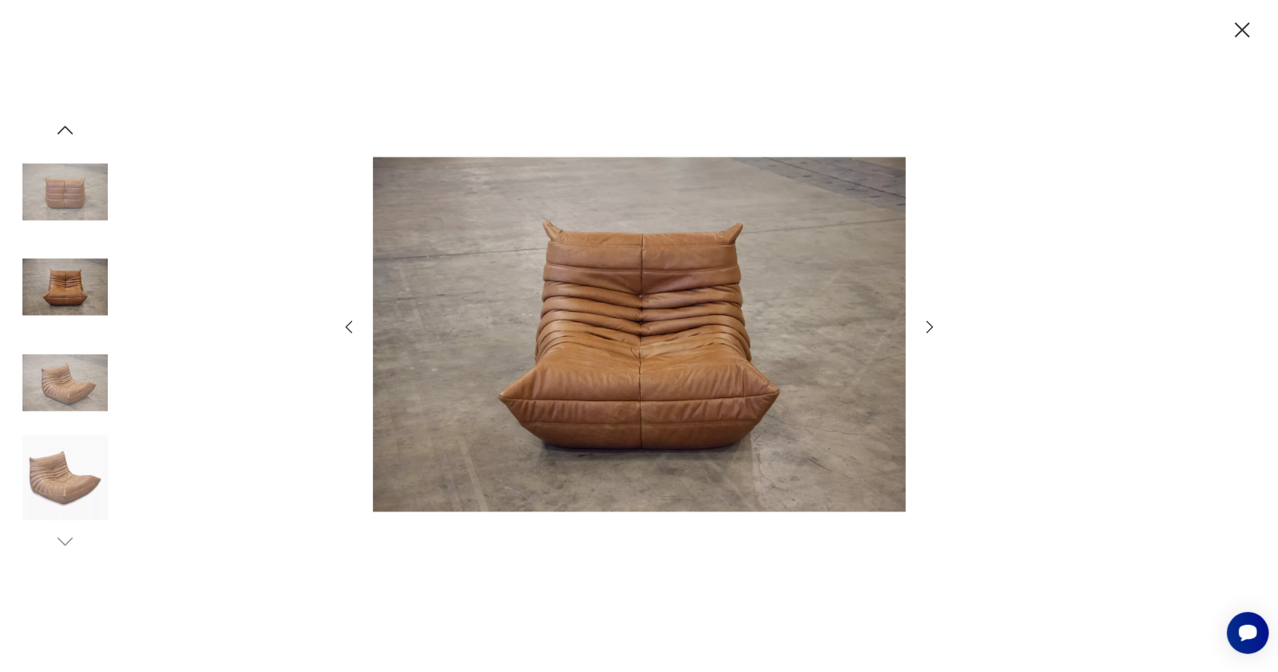
click at [929, 332] on icon "button" at bounding box center [930, 327] width 18 height 18
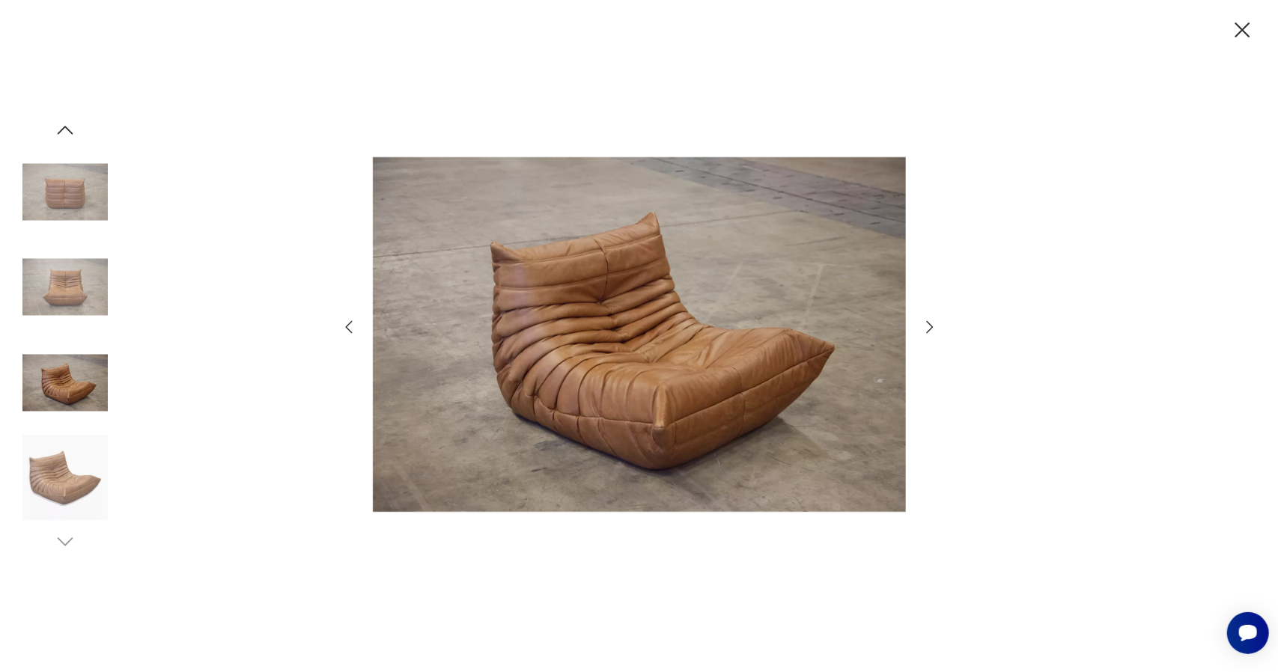
click at [929, 332] on icon "button" at bounding box center [930, 327] width 18 height 18
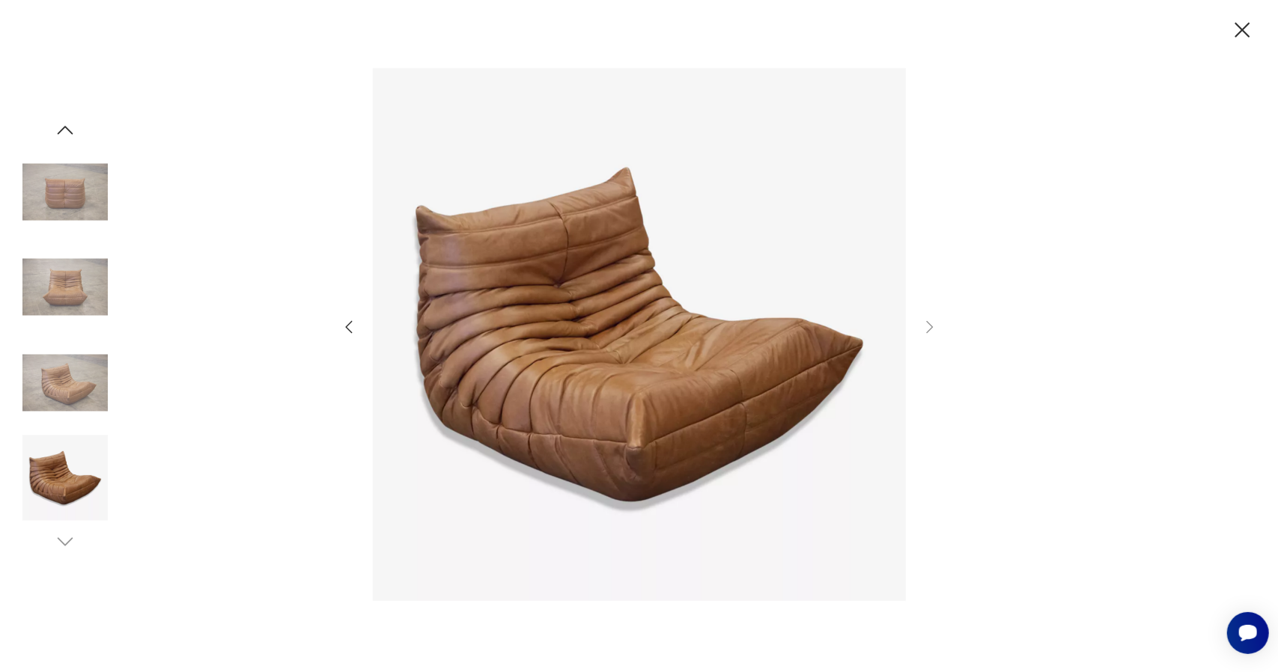
click at [1237, 28] on icon "button" at bounding box center [1242, 30] width 26 height 26
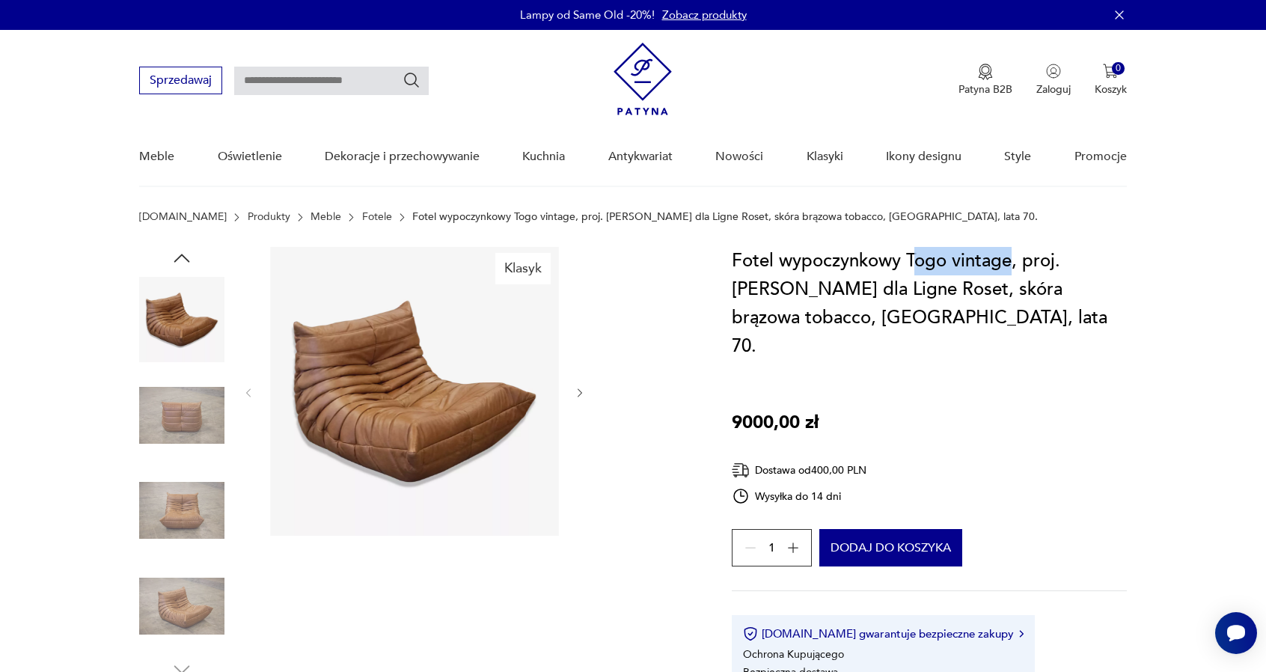
drag, startPoint x: 1010, startPoint y: 262, endPoint x: 915, endPoint y: 267, distance: 95.9
click at [912, 267] on h1 "Fotel wypoczynkowy Togo vintage, proj. M. Ducaroy dla Ligne Roset, skóra brązow…" at bounding box center [929, 304] width 395 height 114
copy h1 "ogo vintage"
